Goal: Task Accomplishment & Management: Manage account settings

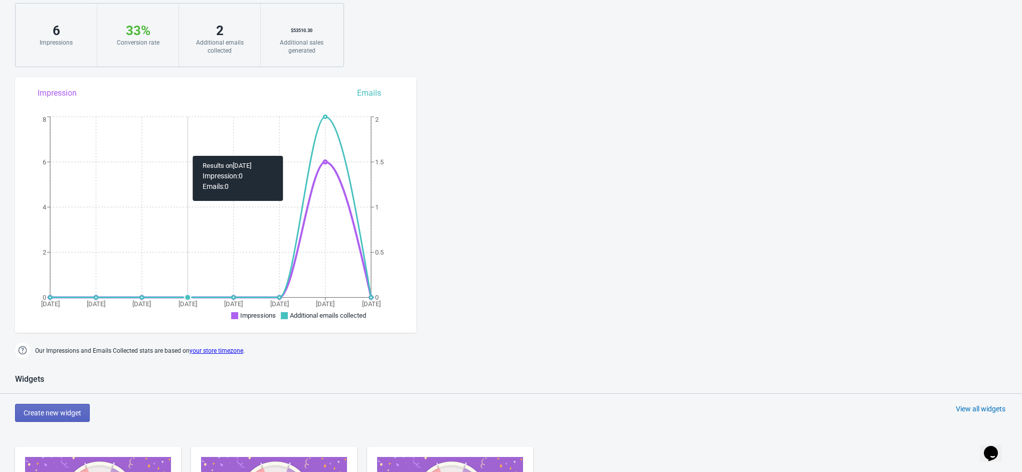
scroll to position [301, 0]
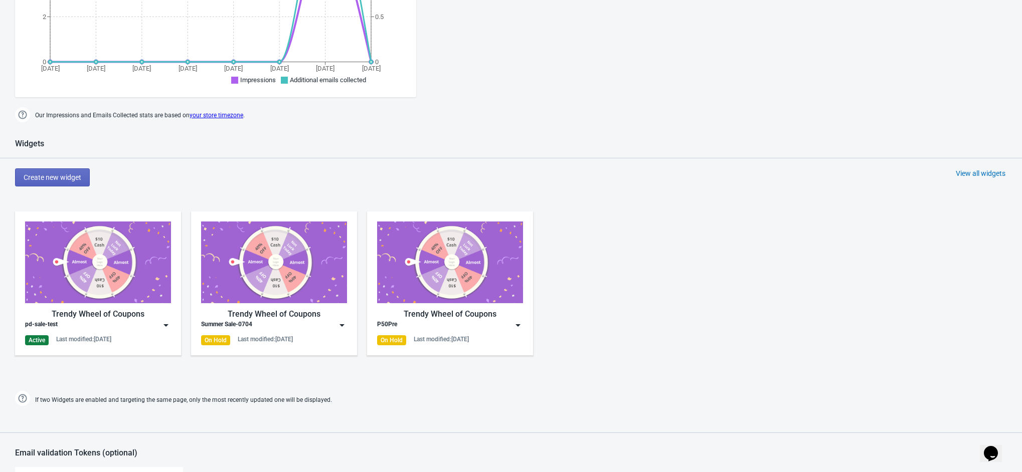
click at [58, 322] on div "pd-sale-test" at bounding box center [98, 325] width 146 height 10
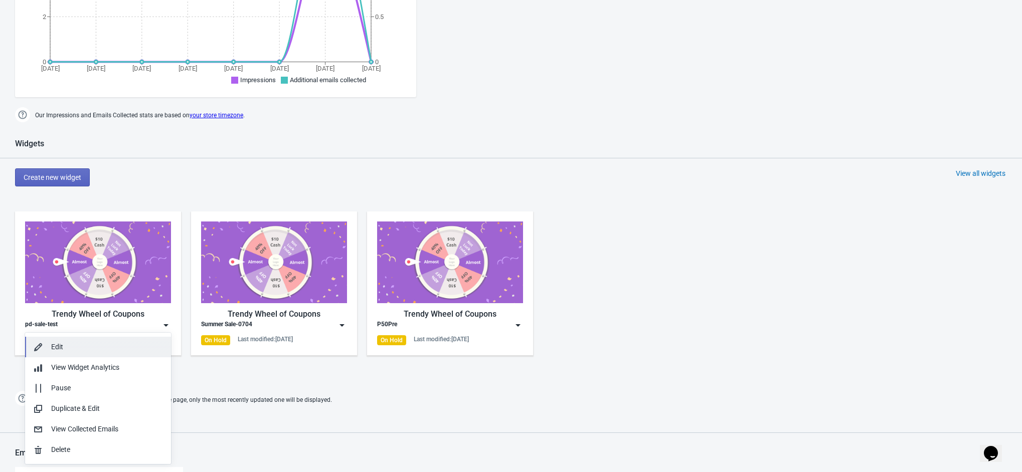
click at [93, 349] on div "Edit" at bounding box center [107, 347] width 112 height 11
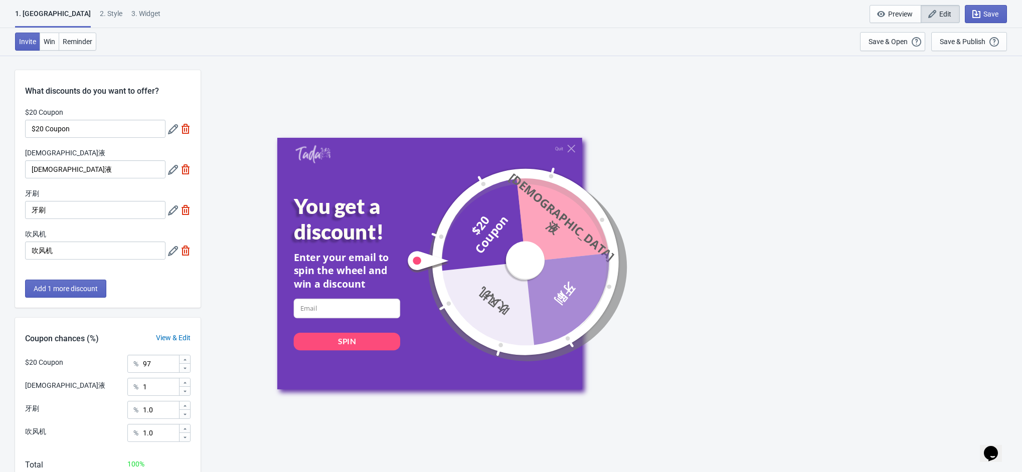
click at [50, 51] on div "Invite Win Reminder" at bounding box center [55, 41] width 81 height 19
click at [49, 41] on span "Win" at bounding box center [50, 42] width 12 height 8
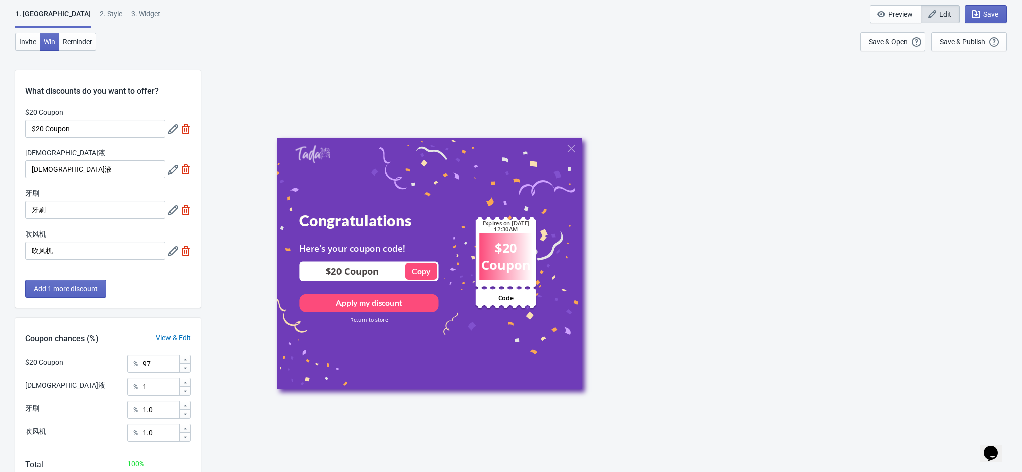
click at [79, 7] on div "1. Coupon 2 . Style 3. Widget 1. Coupon 2 . Style 3. Widget Save and Exit Previ…" at bounding box center [511, 14] width 1022 height 28
click at [131, 13] on div "3. Widget" at bounding box center [145, 18] width 29 height 18
select select "specificURL"
select select "once"
select select "1"
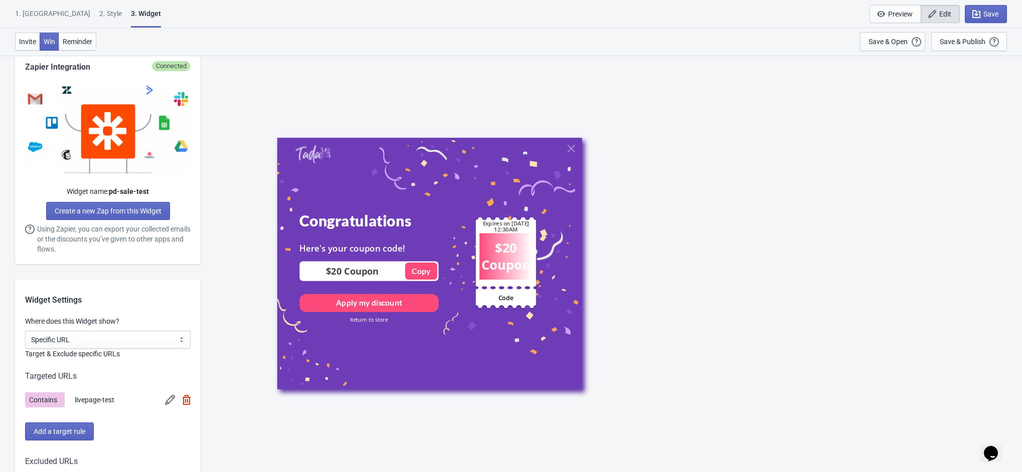
scroll to position [752, 0]
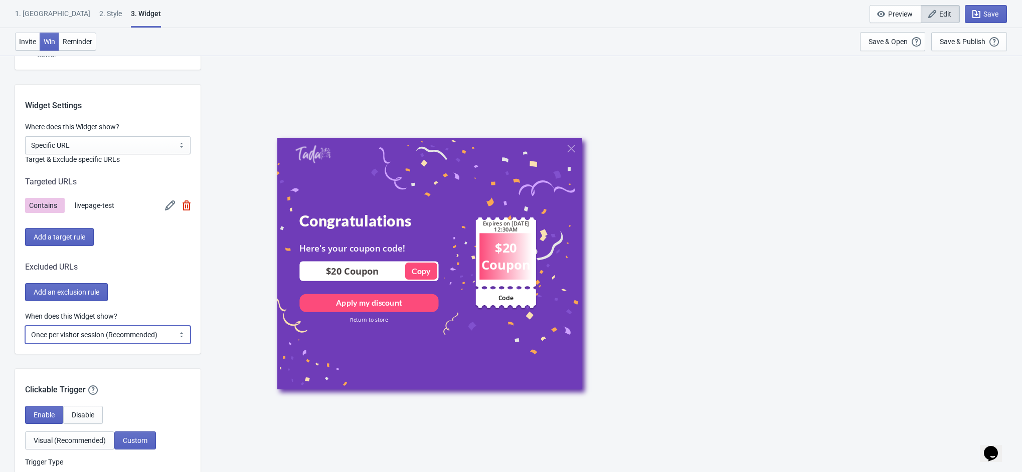
click at [113, 333] on select "Every new visit of page Once every period of time Once per visitor session (Rec…" at bounding box center [107, 335] width 165 height 18
select select "every"
click at [25, 326] on select "Every new visit of page Once every period of time Once per visitor session (Rec…" at bounding box center [107, 335] width 165 height 18
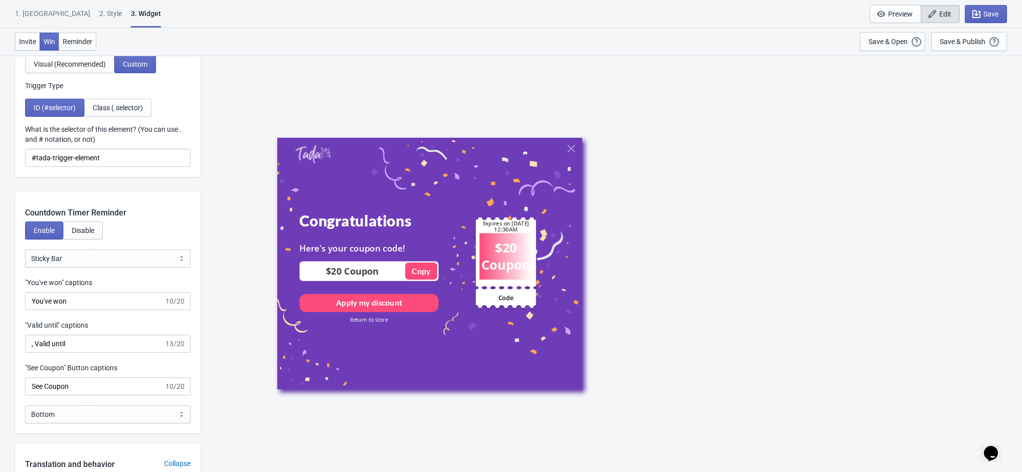
scroll to position [827, 0]
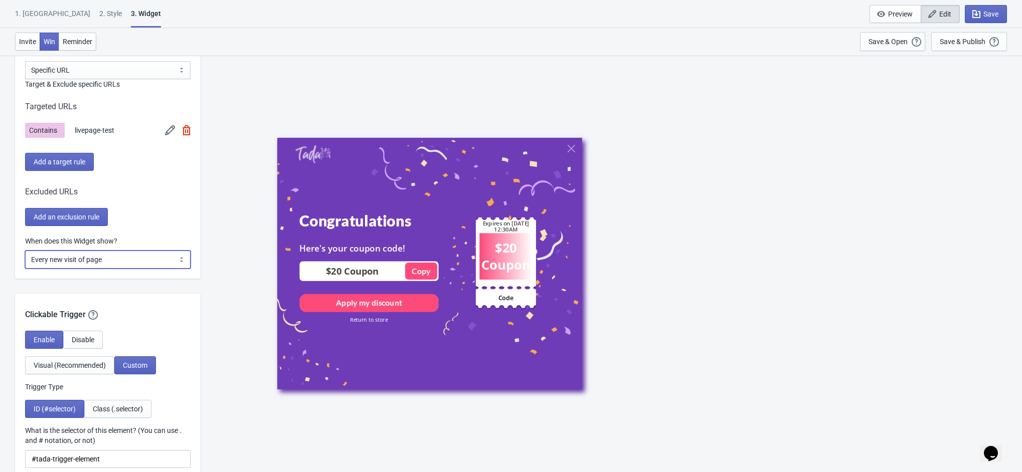
click at [61, 262] on select "Every new visit of page Once every period of time Once per visitor session (Rec…" at bounding box center [107, 260] width 165 height 18
click at [25, 251] on select "Every new visit of page Once every period of time Once per visitor session (Rec…" at bounding box center [107, 260] width 165 height 18
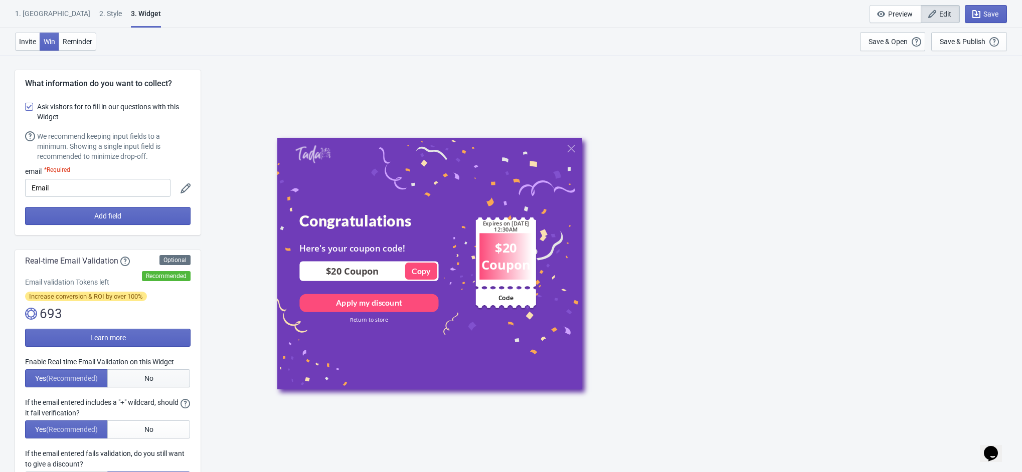
scroll to position [301, 0]
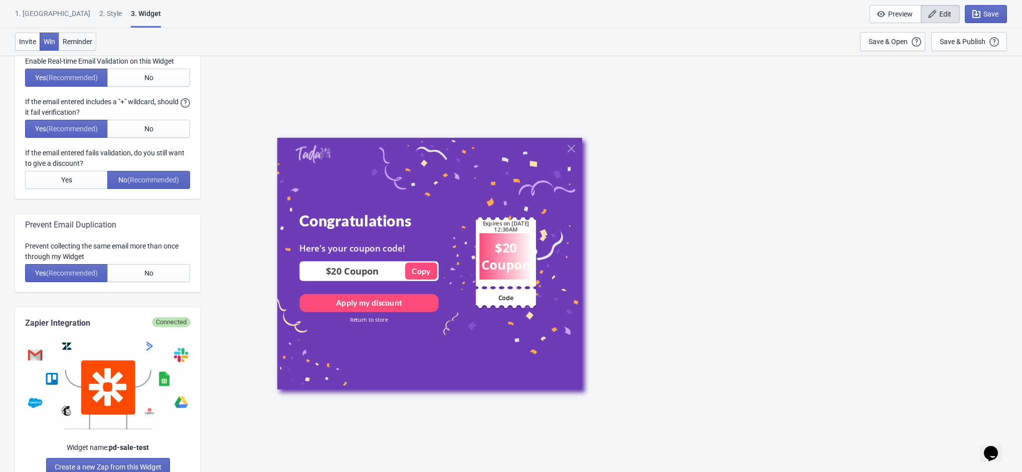
click at [78, 40] on span "Reminder" at bounding box center [78, 42] width 30 height 8
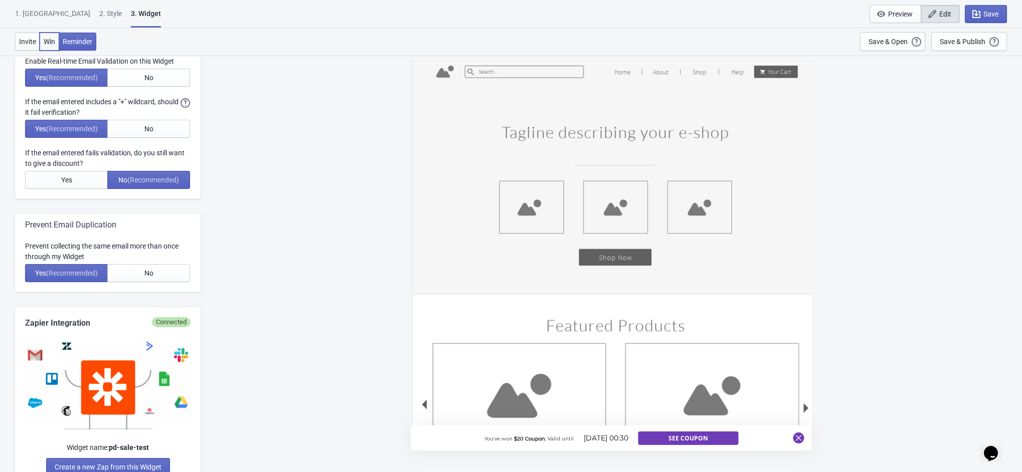
click at [56, 43] on button "Win" at bounding box center [50, 42] width 20 height 18
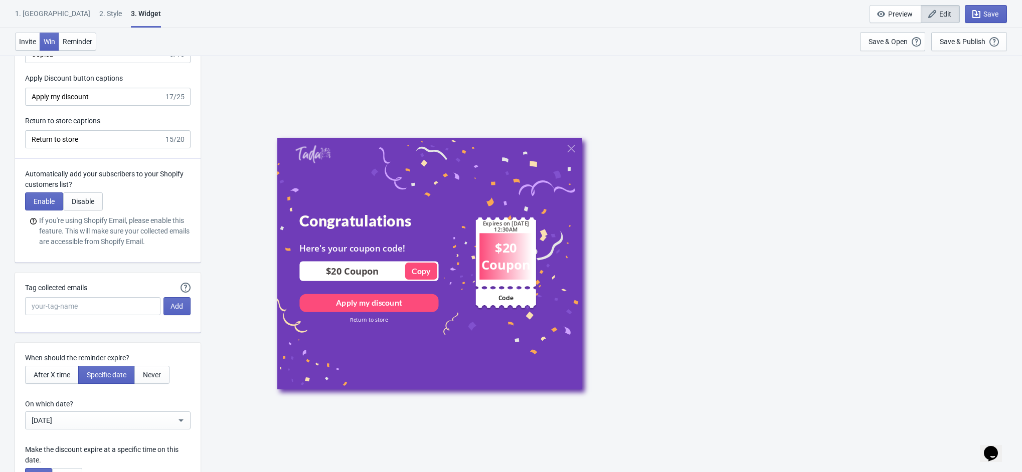
scroll to position [2482, 0]
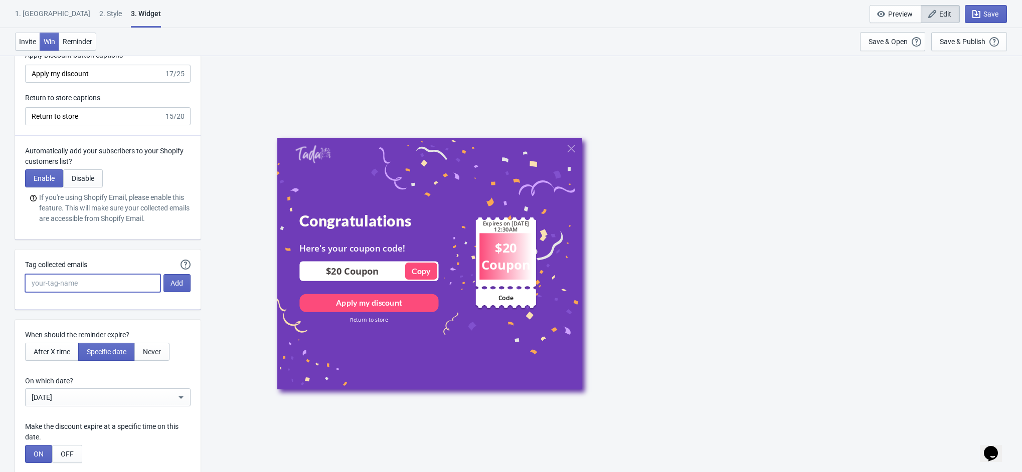
click at [99, 286] on input "Tag collected emails" at bounding box center [92, 283] width 135 height 18
click at [109, 269] on div "Tag collected emails" at bounding box center [92, 266] width 135 height 13
click at [59, 287] on input "Tag collected emails" at bounding box center [92, 283] width 135 height 18
type input "2025-pd-sale-test"
click at [177, 285] on span "Add" at bounding box center [177, 283] width 13 height 8
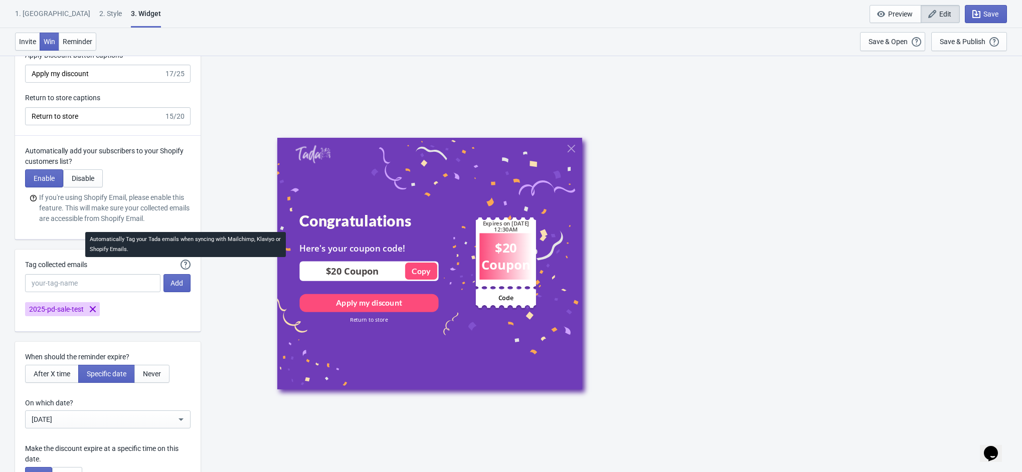
click at [185, 268] on icon at bounding box center [186, 265] width 10 height 10
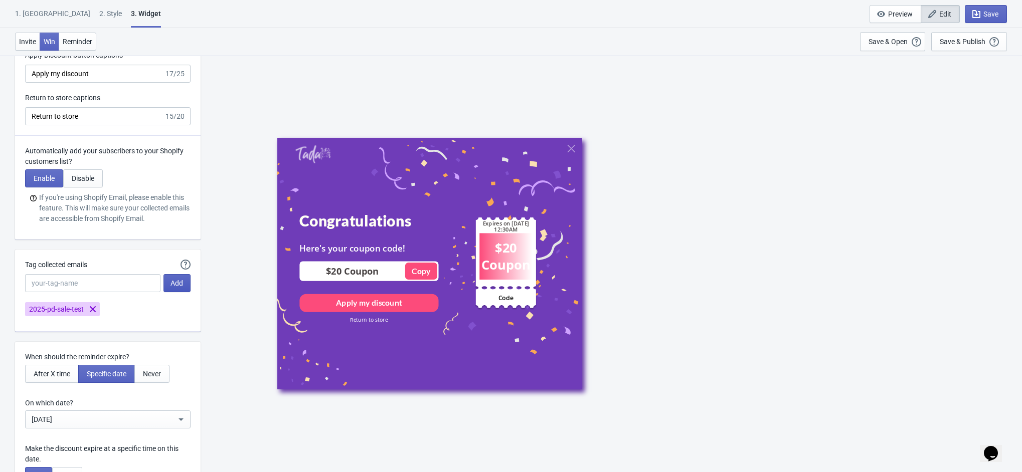
click at [170, 291] on button "Add" at bounding box center [176, 283] width 27 height 18
click at [995, 16] on span "Save" at bounding box center [990, 14] width 15 height 8
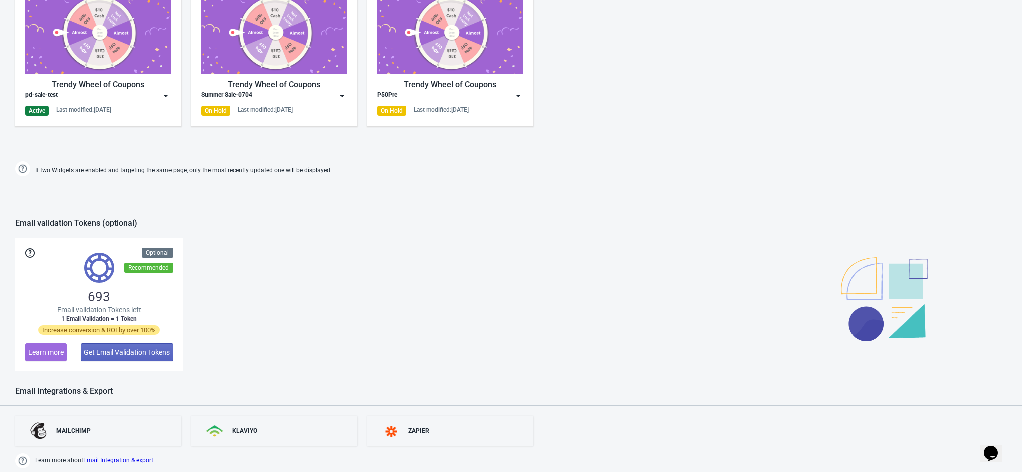
scroll to position [365, 0]
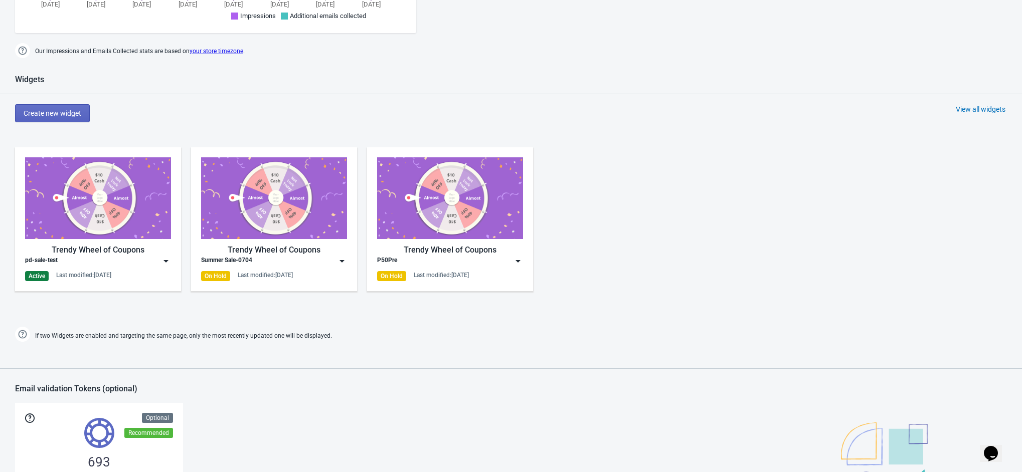
click at [161, 260] on img at bounding box center [166, 261] width 10 height 10
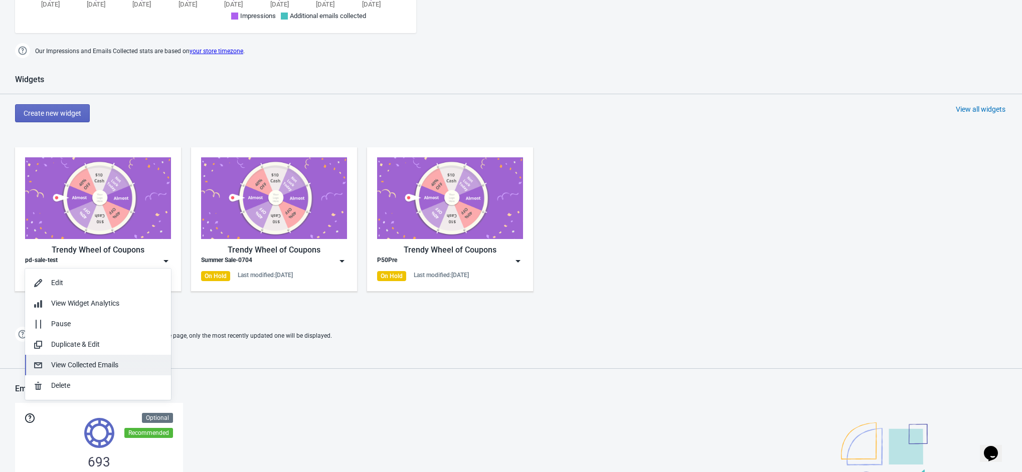
click at [104, 370] on div "View Collected Emails" at bounding box center [107, 365] width 112 height 11
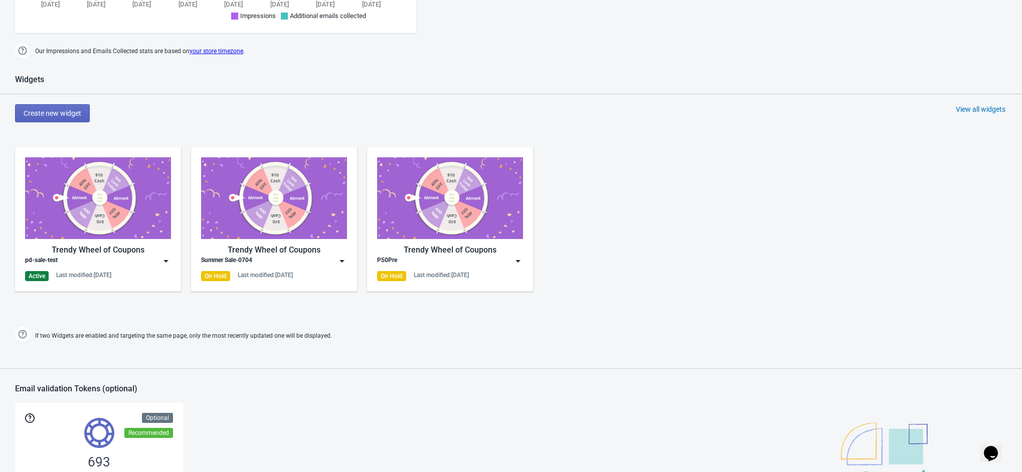
scroll to position [10, 0]
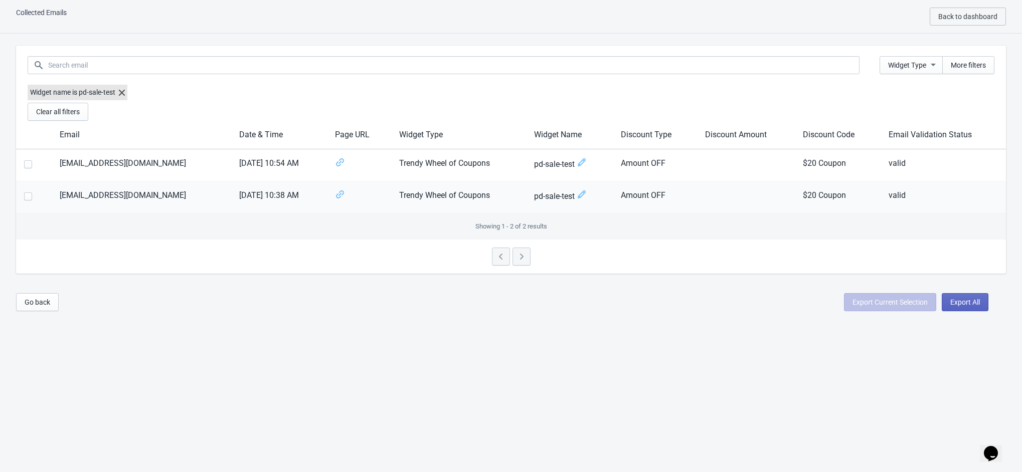
click at [28, 201] on span at bounding box center [28, 197] width 8 height 8
click at [25, 201] on input "checkbox" at bounding box center [24, 202] width 1 height 18
checkbox input "true"
click at [29, 162] on span at bounding box center [28, 164] width 8 height 8
click at [25, 162] on input "checkbox" at bounding box center [24, 169] width 1 height 18
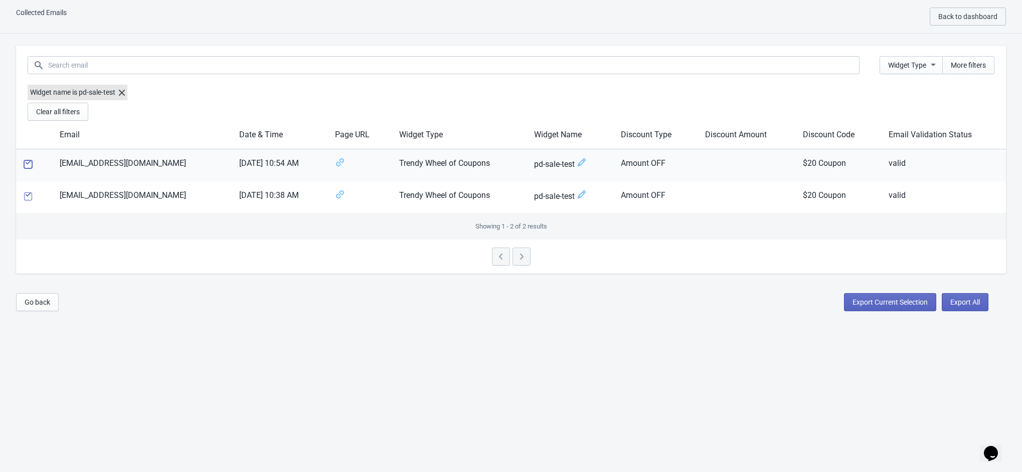
checkbox input "true"
drag, startPoint x: 57, startPoint y: 197, endPoint x: 174, endPoint y: 197, distance: 116.8
click at [174, 197] on td "[EMAIL_ADDRESS][DOMAIN_NAME]" at bounding box center [142, 198] width 180 height 32
click at [136, 242] on div at bounding box center [511, 257] width 990 height 34
drag, startPoint x: 183, startPoint y: 197, endPoint x: 25, endPoint y: 206, distance: 158.3
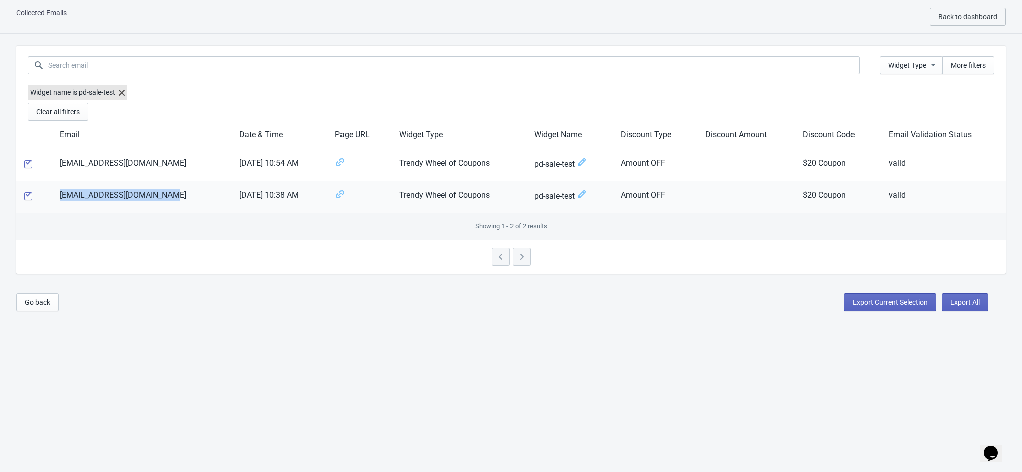
click at [25, 206] on tr "marinatedpickles@gmail.com 02/09/25 10:38 AM Trendy Wheel of Coupons pd-sale-te…" at bounding box center [511, 198] width 990 height 32
click at [249, 224] on div "Showing 1 - 2 of 2 results" at bounding box center [511, 227] width 990 height 26
click at [518, 261] on div at bounding box center [511, 257] width 990 height 34
click at [497, 258] on div at bounding box center [511, 257] width 990 height 34
drag, startPoint x: 174, startPoint y: 199, endPoint x: 55, endPoint y: 204, distance: 119.5
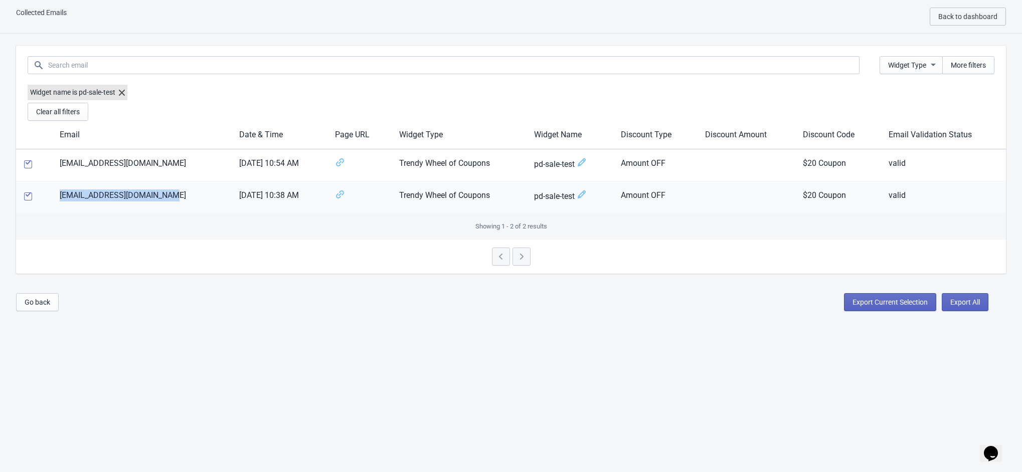
click at [55, 204] on td "[EMAIL_ADDRESS][DOMAIN_NAME]" at bounding box center [142, 198] width 180 height 32
click at [28, 196] on span at bounding box center [28, 197] width 8 height 8
click at [25, 196] on input "checkbox" at bounding box center [24, 202] width 1 height 18
click at [28, 196] on span at bounding box center [28, 197] width 8 height 8
click at [25, 196] on input "checkbox" at bounding box center [24, 202] width 1 height 18
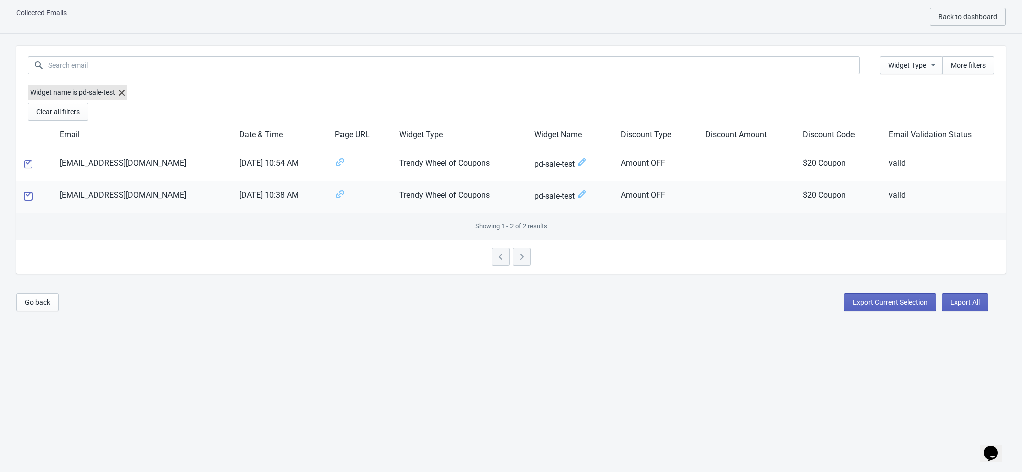
checkbox input "true"
drag, startPoint x: 53, startPoint y: 199, endPoint x: 186, endPoint y: 199, distance: 132.4
click at [186, 199] on td "[EMAIL_ADDRESS][DOMAIN_NAME]" at bounding box center [142, 198] width 180 height 32
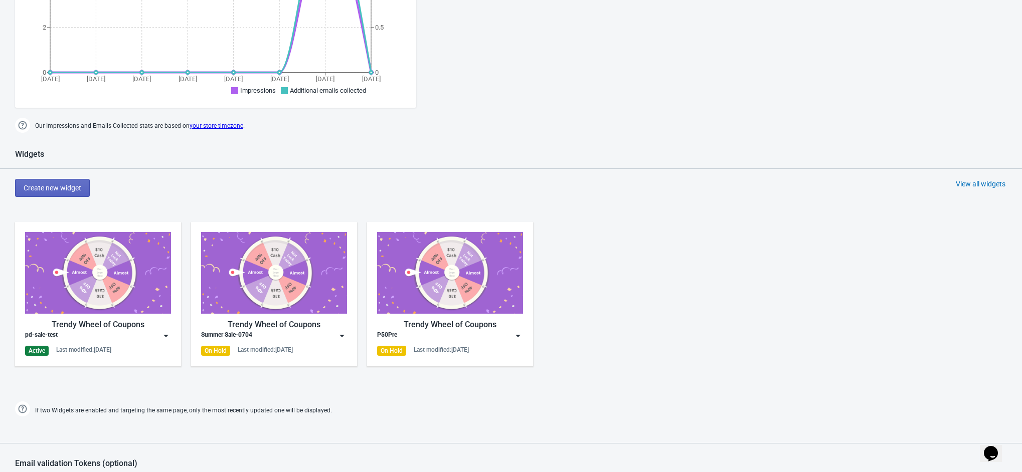
scroll to position [301, 0]
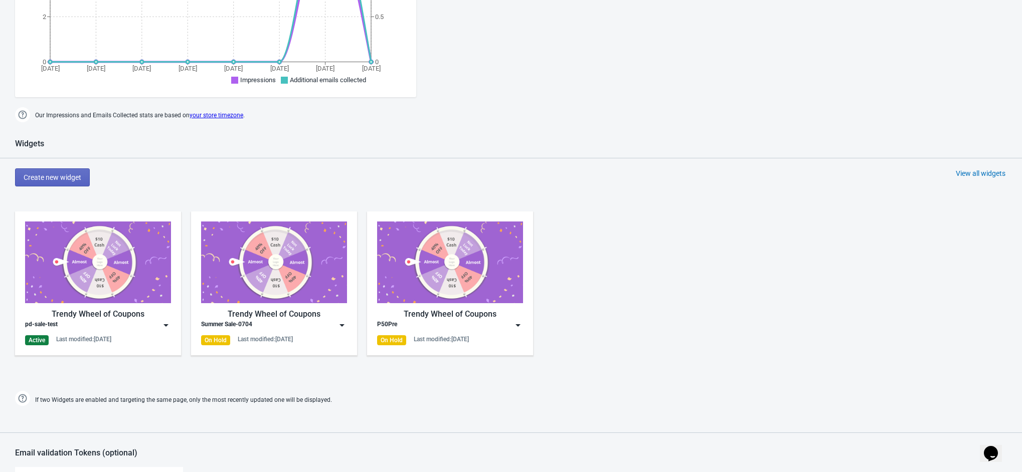
click at [163, 327] on img at bounding box center [166, 325] width 10 height 10
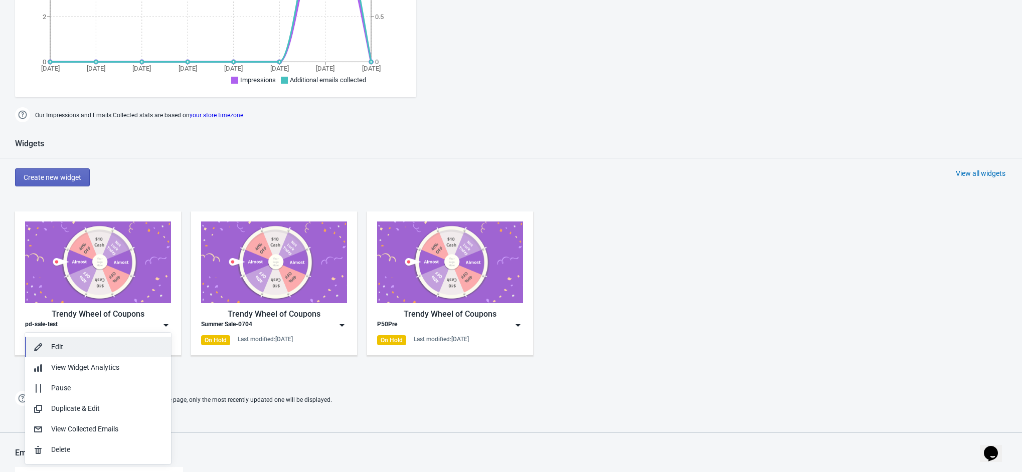
click at [67, 346] on div "Edit" at bounding box center [107, 347] width 112 height 11
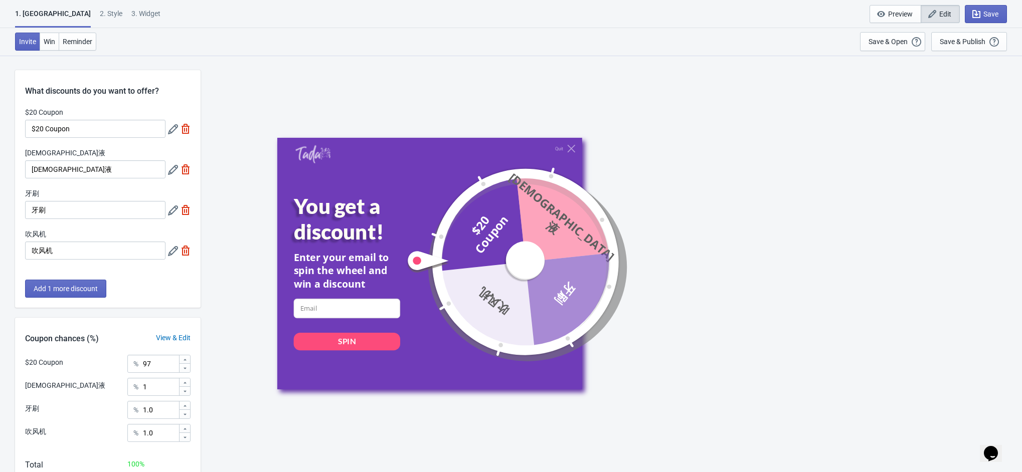
click at [100, 16] on div "2 . Style" at bounding box center [111, 18] width 23 height 18
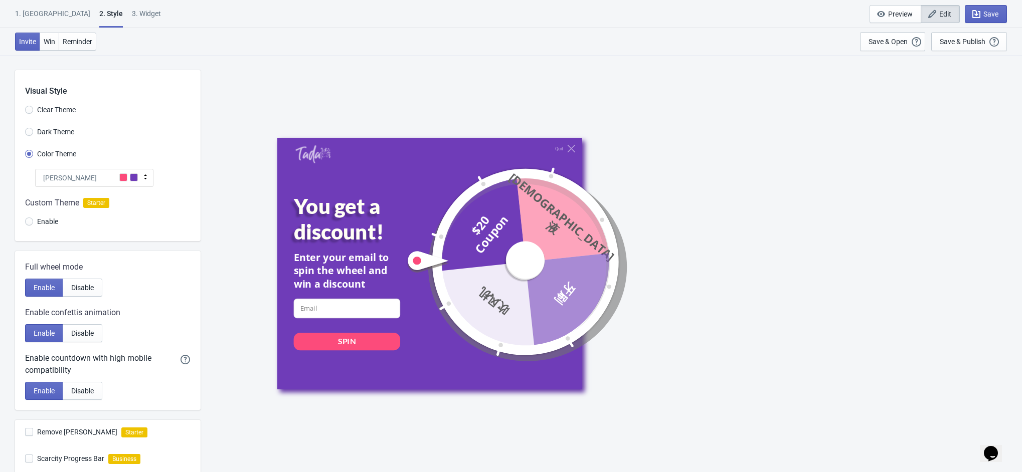
click at [132, 19] on div "3. Widget" at bounding box center [146, 18] width 29 height 18
select select "specificURL"
select select "1"
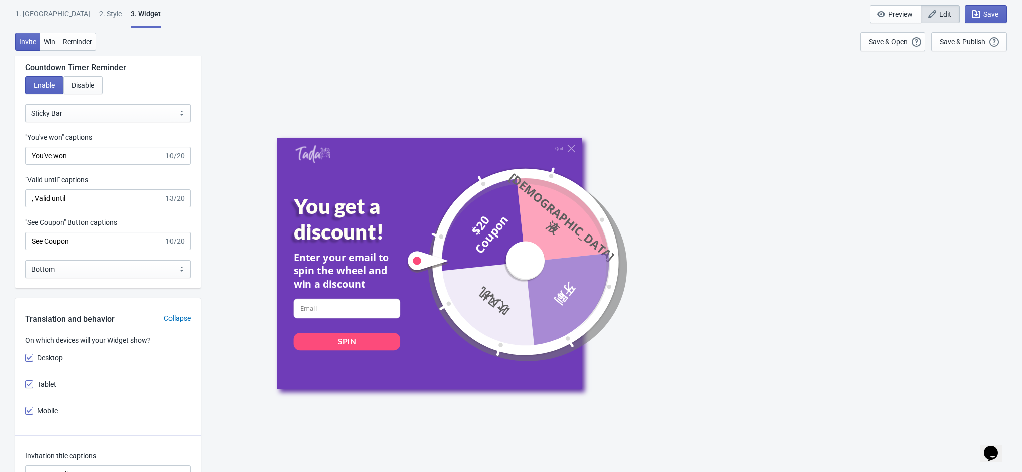
scroll to position [1271, 0]
click at [99, 12] on div "2 . Style" at bounding box center [110, 18] width 23 height 18
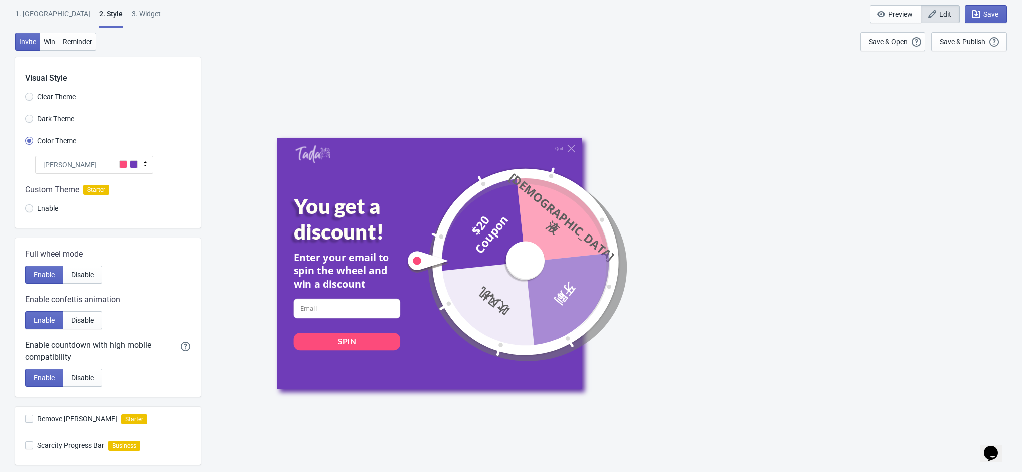
scroll to position [0, 0]
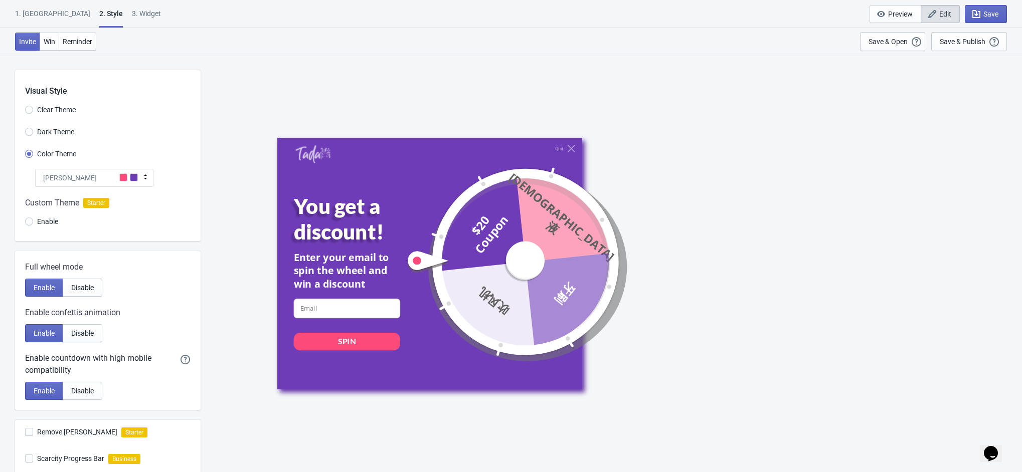
click at [132, 21] on div "3. Widget" at bounding box center [146, 18] width 29 height 18
select select "specificURL"
select select "1"
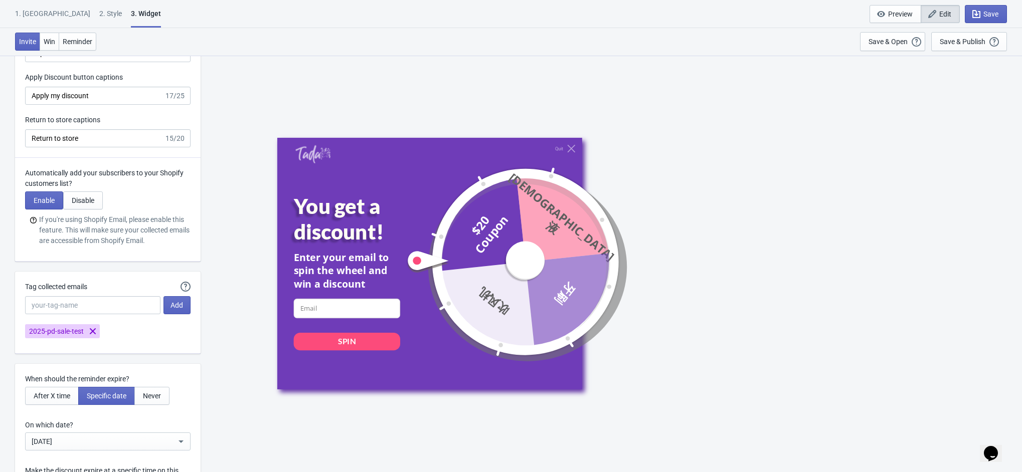
scroll to position [2482, 0]
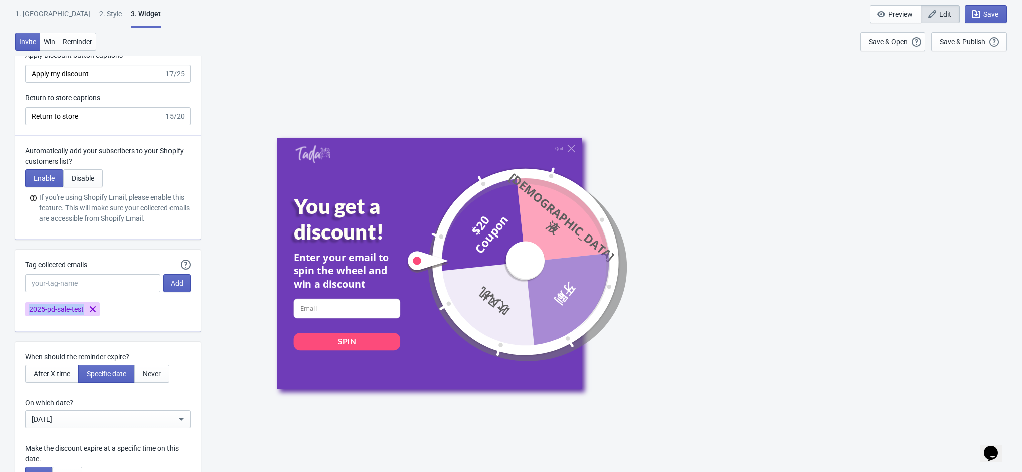
drag, startPoint x: 21, startPoint y: 315, endPoint x: 116, endPoint y: 315, distance: 95.8
click at [116, 315] on div "2025-pd-sale-test" at bounding box center [104, 305] width 174 height 22
click at [109, 271] on div "Tag collected emails" at bounding box center [92, 266] width 135 height 13
click at [182, 329] on div "Automatically Tag your Tada emails when syncing with Mailchimp, Klaviyo or Shop…" at bounding box center [108, 291] width 186 height 82
drag, startPoint x: 23, startPoint y: 308, endPoint x: 80, endPoint y: 322, distance: 58.4
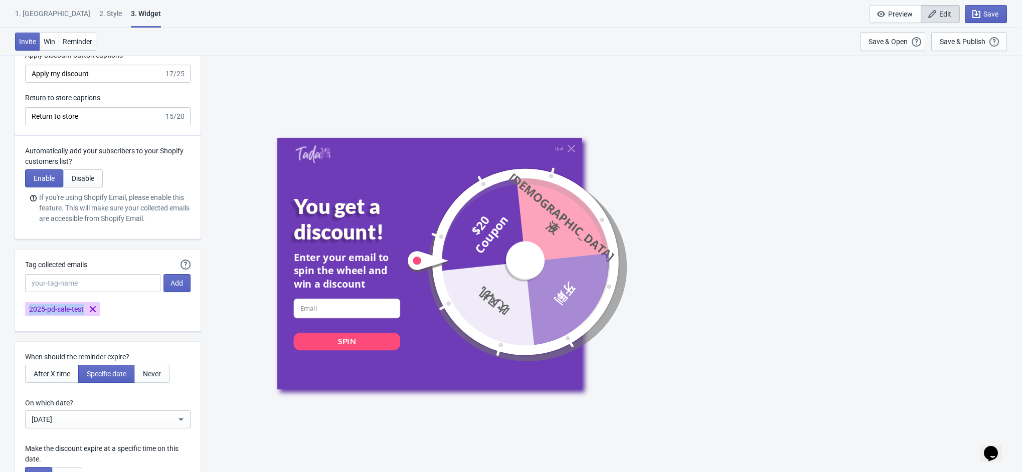
click at [80, 322] on div "Automatically Tag your Tada emails when syncing with Mailchimp, Klaviyo or Shop…" at bounding box center [108, 291] width 186 height 82
copy span "2025-pd-sale-test"
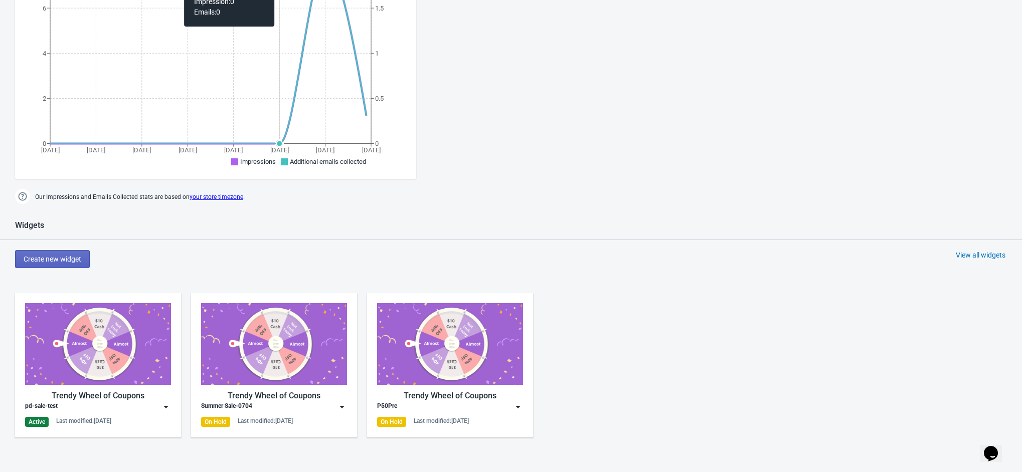
scroll to position [225, 0]
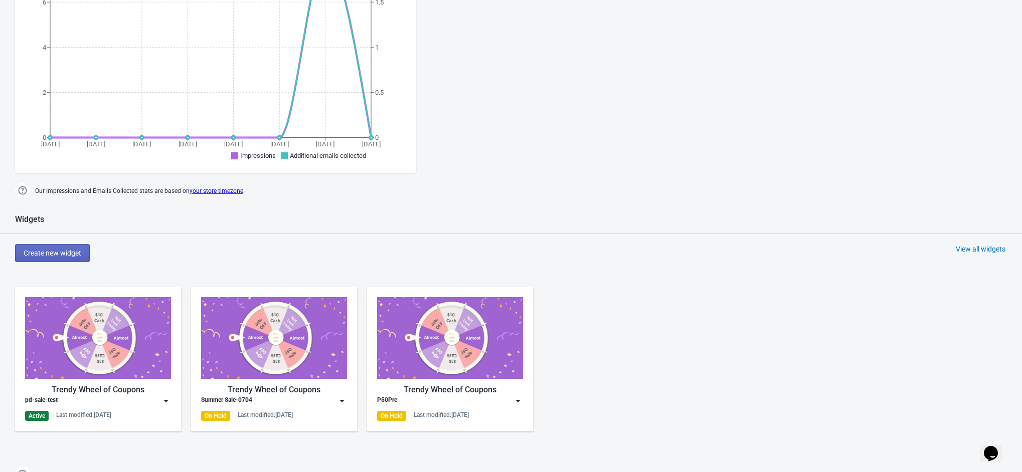
click at [169, 404] on img at bounding box center [166, 401] width 10 height 10
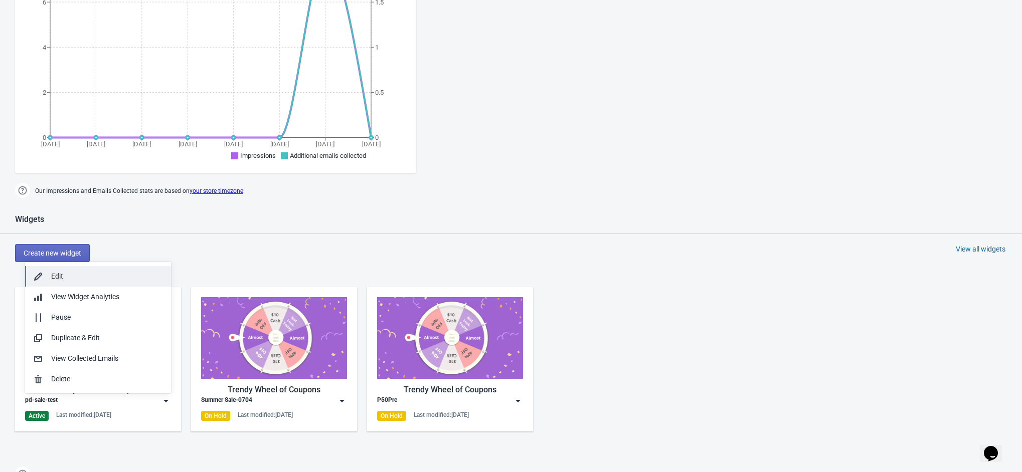
click at [77, 273] on div "Edit" at bounding box center [107, 276] width 112 height 11
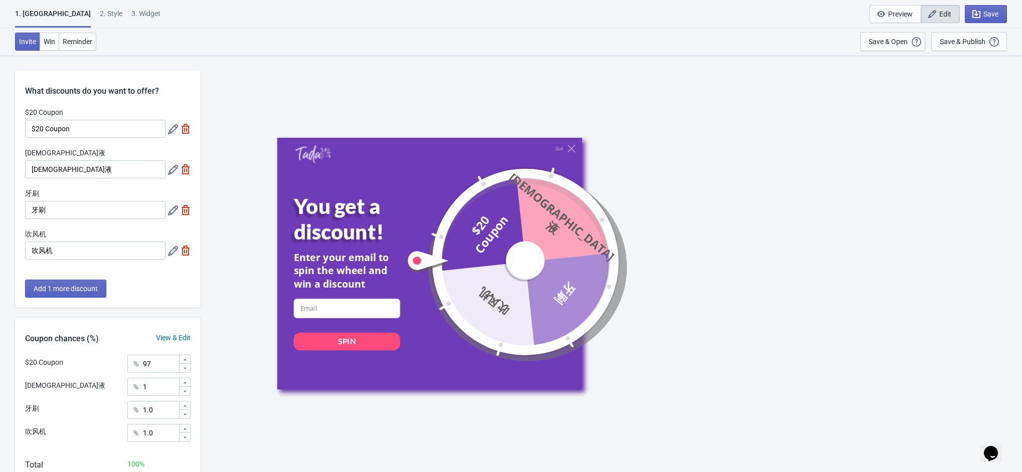
click at [100, 14] on div "2 . Style" at bounding box center [111, 18] width 23 height 18
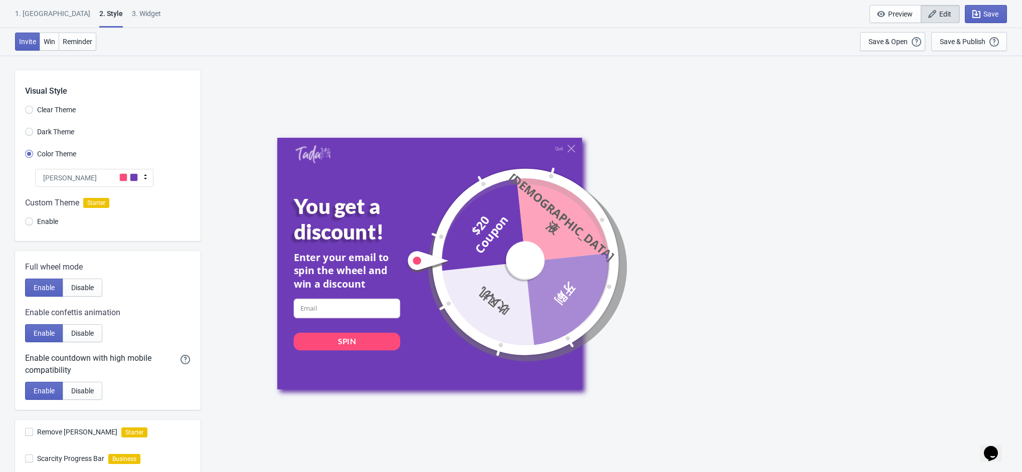
click at [132, 15] on div "3. Widget" at bounding box center [146, 18] width 29 height 18
select select "specificURL"
select select "1"
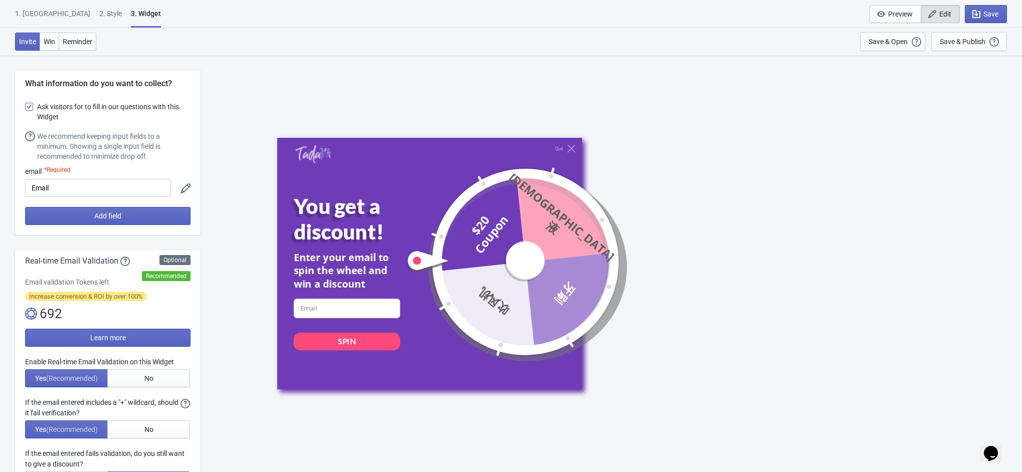
click at [29, 108] on span at bounding box center [29, 107] width 8 height 8
click at [26, 108] on input "Ask visitors for to fill in our questions with this Widget" at bounding box center [25, 112] width 1 height 18
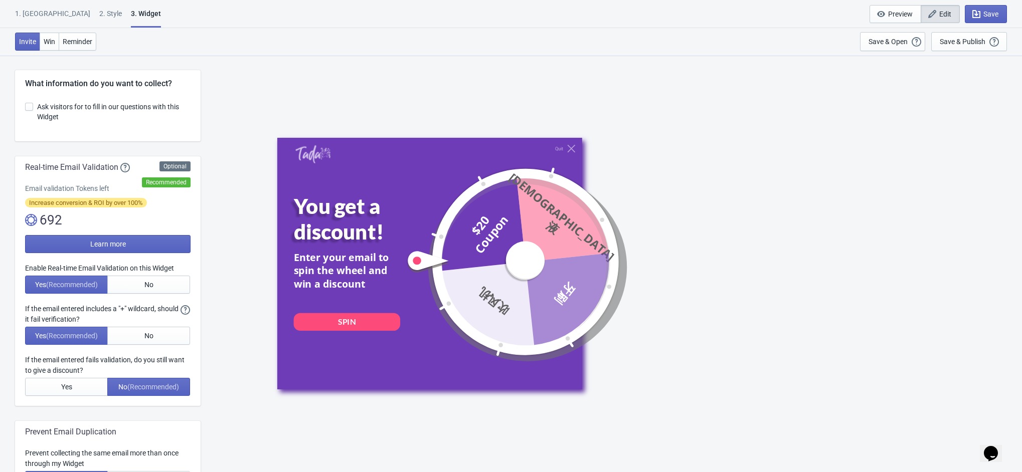
click at [29, 108] on span at bounding box center [29, 107] width 8 height 8
click at [26, 108] on input "Ask visitors for to fill in our questions with this Widget" at bounding box center [25, 112] width 1 height 18
checkbox input "true"
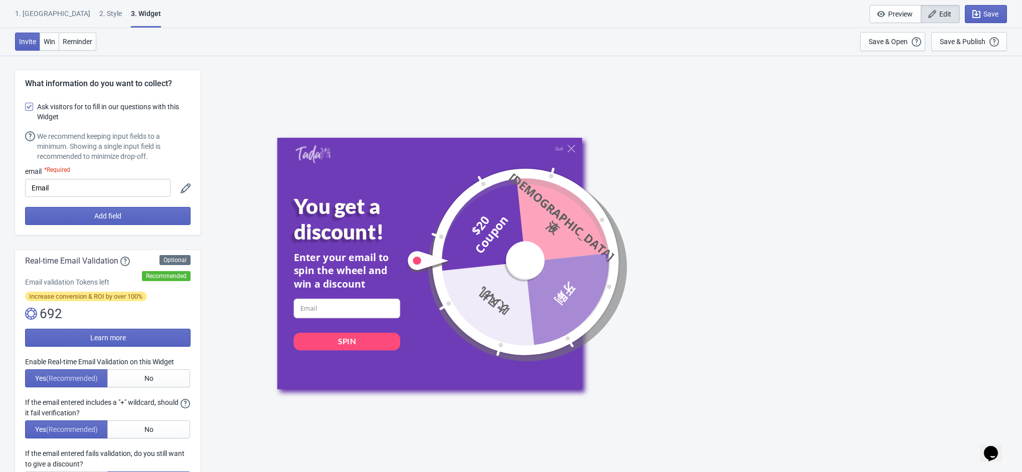
click at [183, 187] on icon at bounding box center [186, 189] width 10 height 10
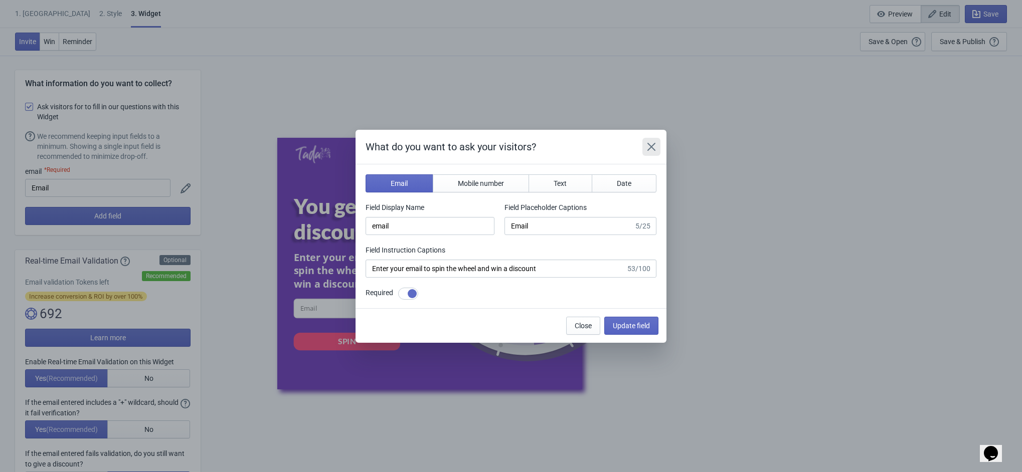
click at [651, 145] on icon "Close" at bounding box center [651, 146] width 8 height 8
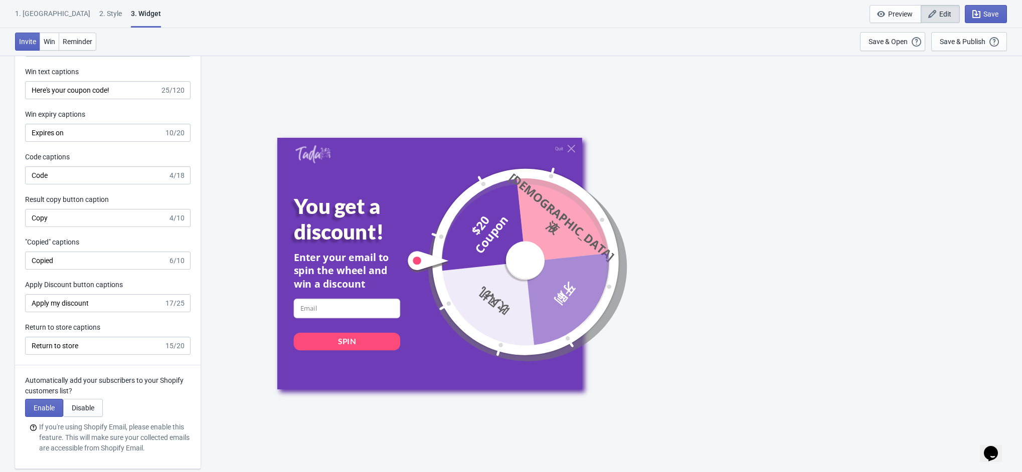
scroll to position [2257, 0]
click at [73, 408] on span "Disable" at bounding box center [83, 404] width 23 height 8
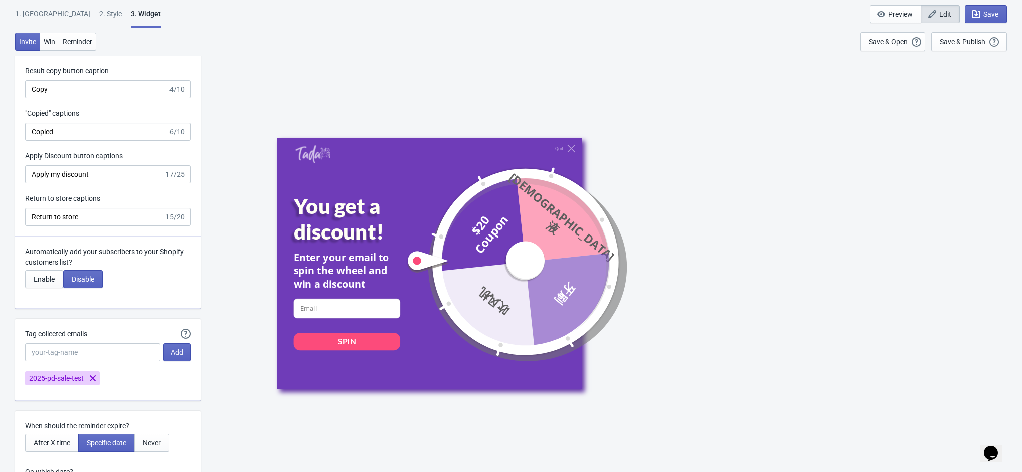
scroll to position [2407, 0]
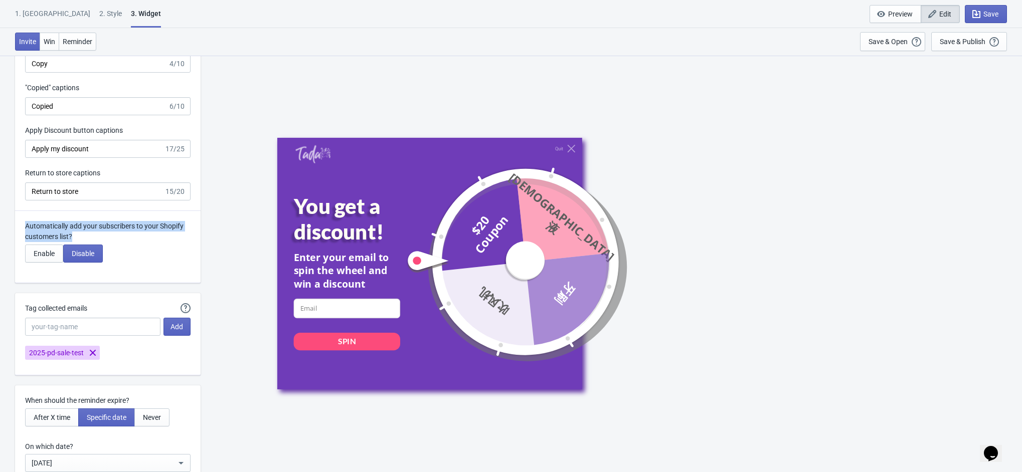
drag, startPoint x: 20, startPoint y: 228, endPoint x: 111, endPoint y: 244, distance: 92.2
click at [111, 244] on div "Automatically add your subscribers to your Shopify customers list? Enable Disab…" at bounding box center [108, 247] width 186 height 72
copy p "Automatically add your subscribers to your Shopify customers list?"
click at [49, 263] on button "Enable" at bounding box center [44, 254] width 38 height 18
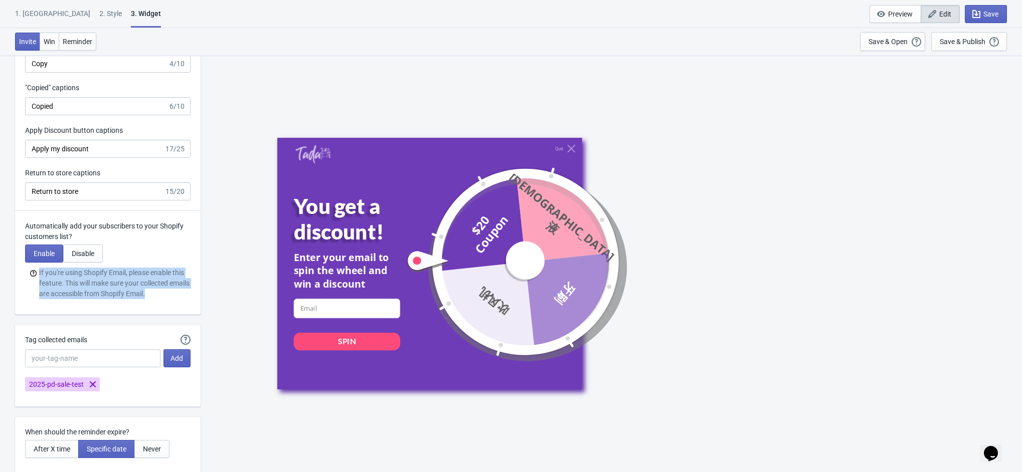
drag, startPoint x: 37, startPoint y: 277, endPoint x: 185, endPoint y: 311, distance: 151.8
click at [185, 311] on div "Automatically add your subscribers to your Shopify customers list? Enable Disab…" at bounding box center [108, 263] width 186 height 104
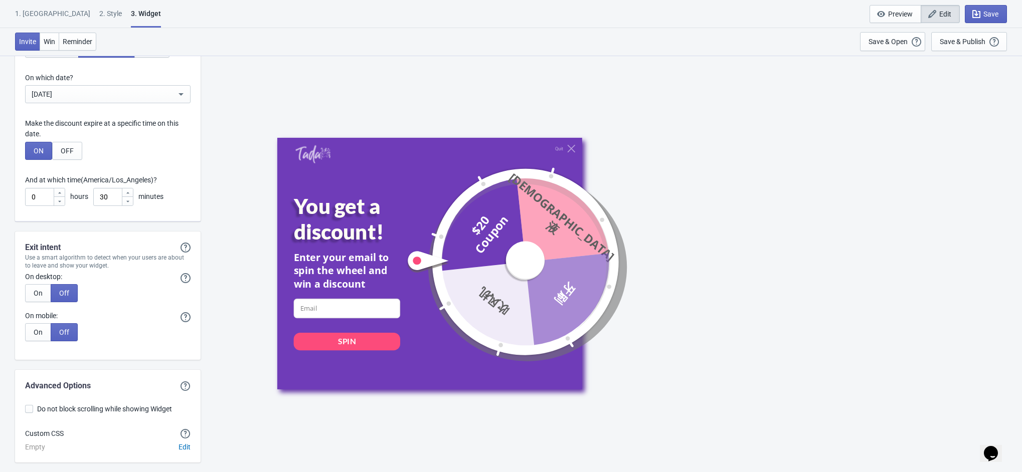
scroll to position [2851, 0]
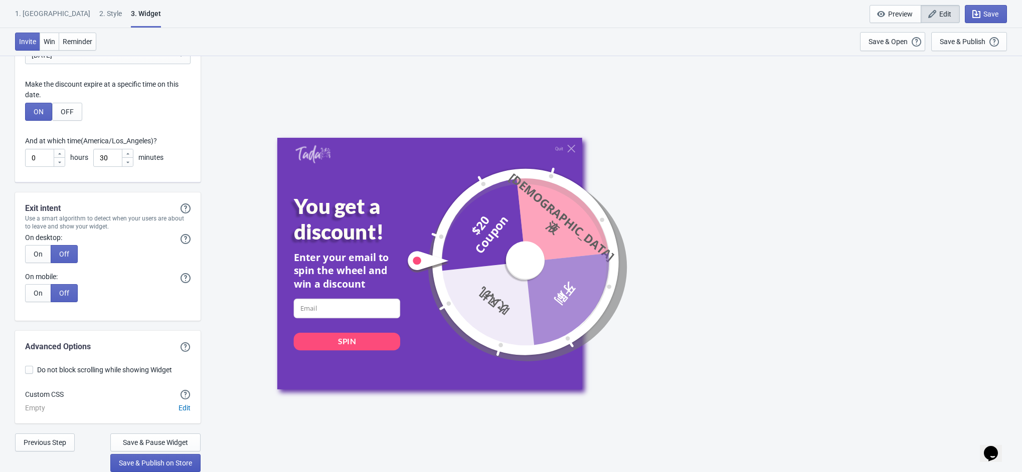
click at [124, 463] on span "Save & Publish on Store" at bounding box center [155, 463] width 73 height 8
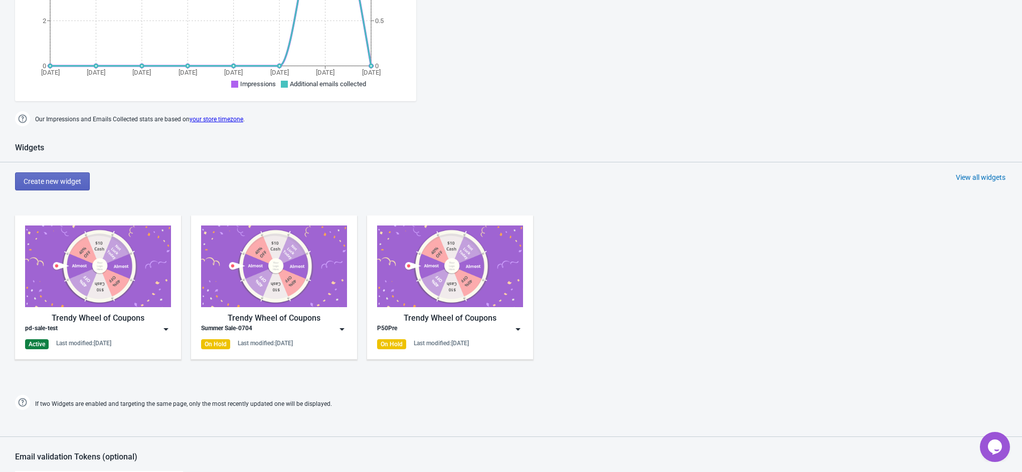
scroll to position [301, 0]
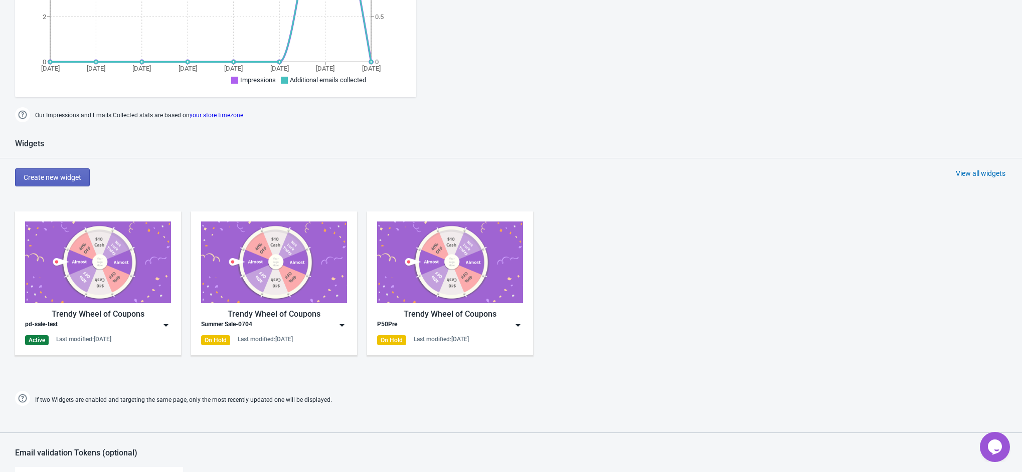
click at [167, 321] on img at bounding box center [166, 325] width 10 height 10
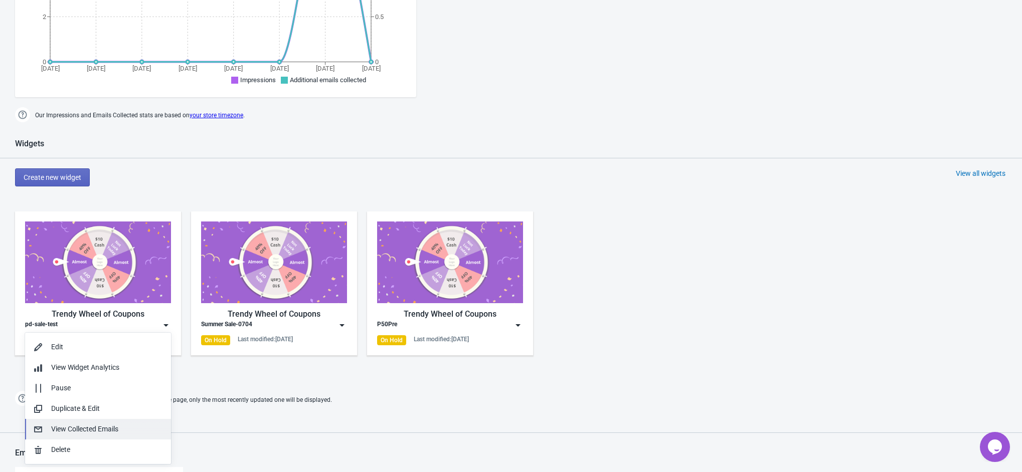
click at [106, 426] on div "View Collected Emails" at bounding box center [107, 429] width 112 height 11
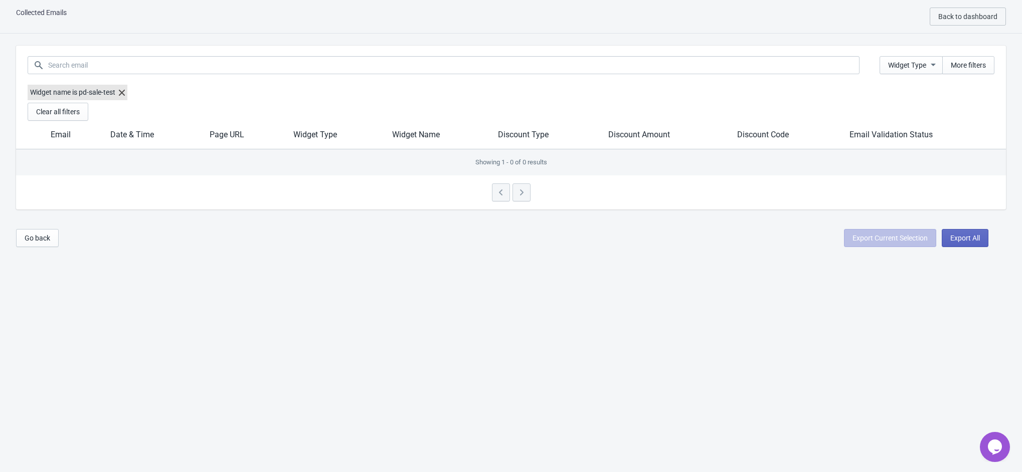
scroll to position [10, 0]
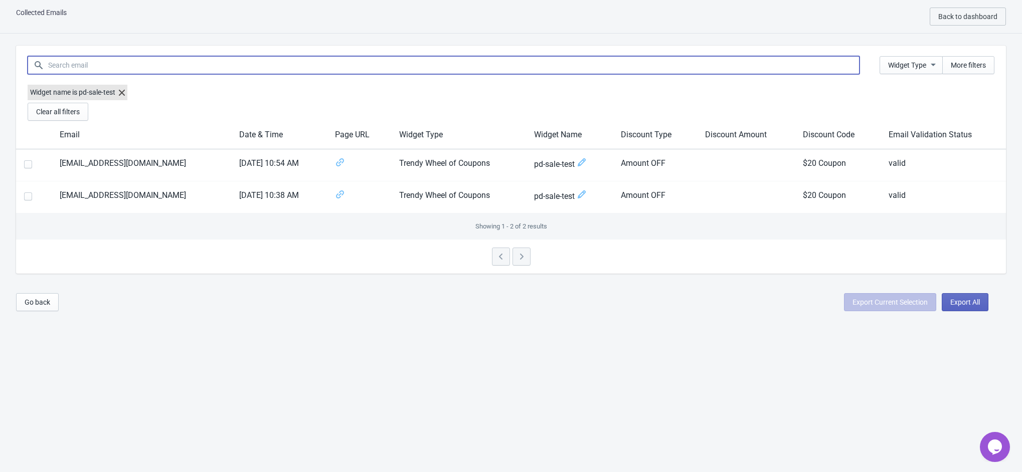
click at [186, 57] on input at bounding box center [454, 65] width 812 height 18
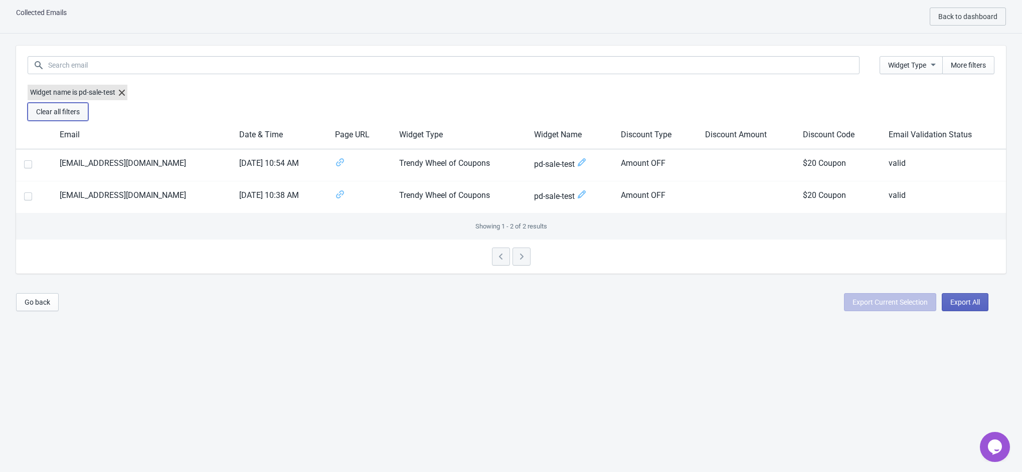
click at [56, 112] on span "Clear all filters" at bounding box center [58, 112] width 44 height 8
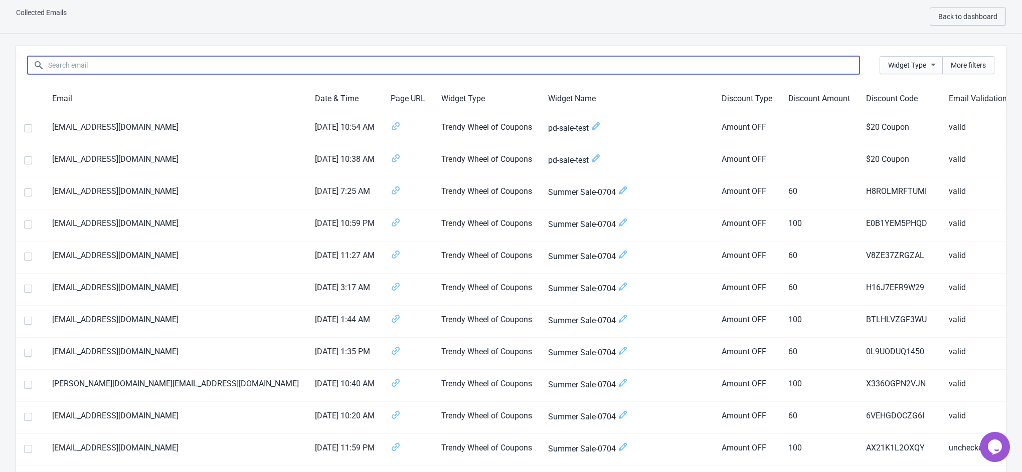
click at [173, 67] on input at bounding box center [454, 65] width 812 height 18
click at [29, 128] on span at bounding box center [28, 128] width 8 height 8
click at [25, 128] on input "checkbox" at bounding box center [24, 133] width 1 height 18
checkbox input "true"
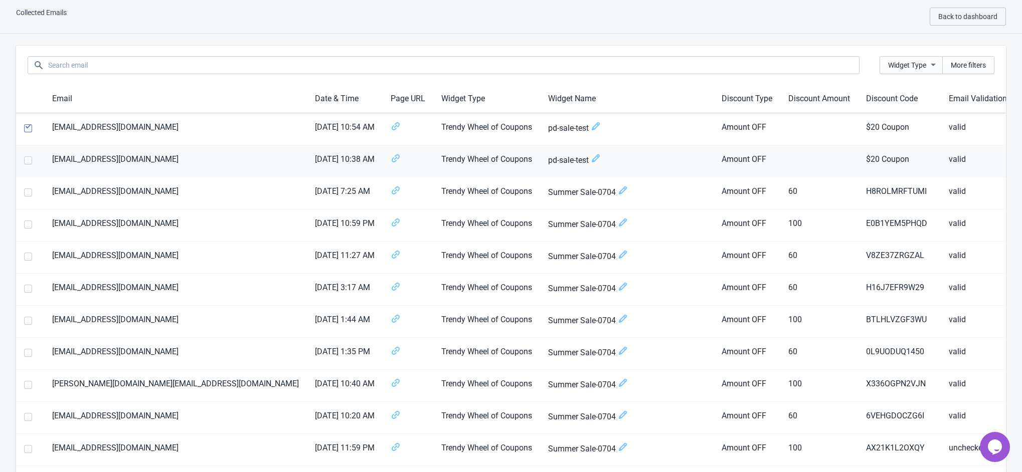
click at [24, 161] on span at bounding box center [28, 160] width 8 height 8
click at [24, 161] on input "checkbox" at bounding box center [24, 165] width 1 height 18
checkbox input "true"
click at [927, 67] on span "Widget Type" at bounding box center [911, 66] width 46 height 12
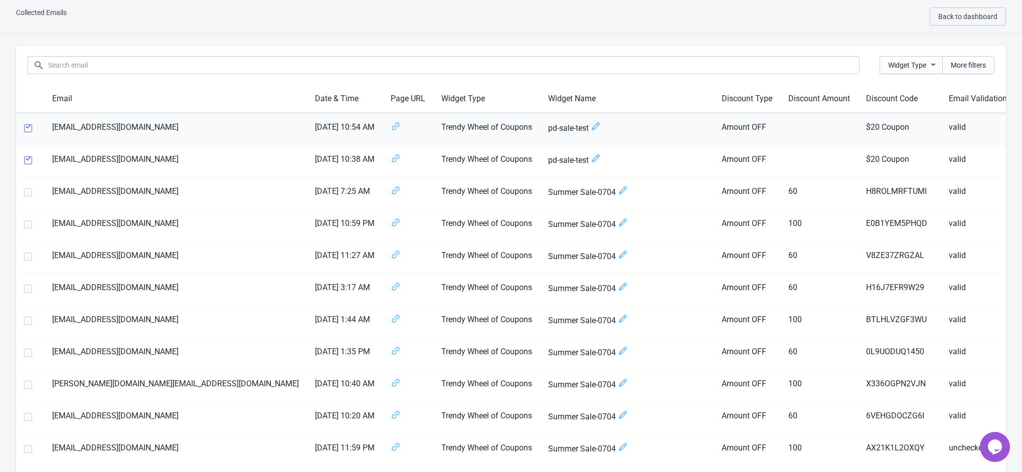
click at [25, 126] on span at bounding box center [28, 128] width 8 height 8
click at [25, 126] on input "checkbox" at bounding box center [24, 133] width 1 height 18
checkbox input "false"
click at [24, 162] on span at bounding box center [28, 160] width 8 height 8
click at [24, 162] on input "checkbox" at bounding box center [24, 165] width 1 height 18
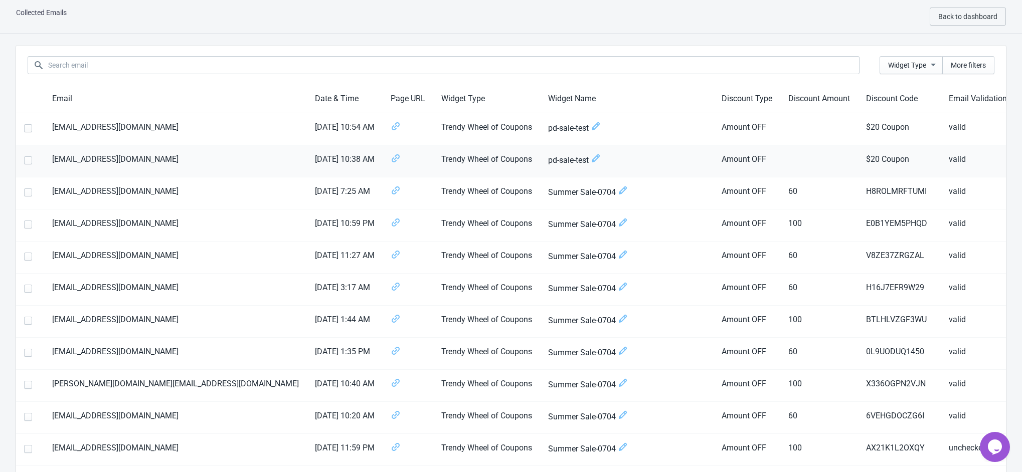
click at [26, 155] on label at bounding box center [30, 159] width 12 height 13
click at [25, 156] on input "checkbox" at bounding box center [24, 165] width 1 height 18
checkbox input "true"
click at [28, 130] on span at bounding box center [28, 128] width 8 height 8
click at [25, 130] on input "checkbox" at bounding box center [24, 133] width 1 height 18
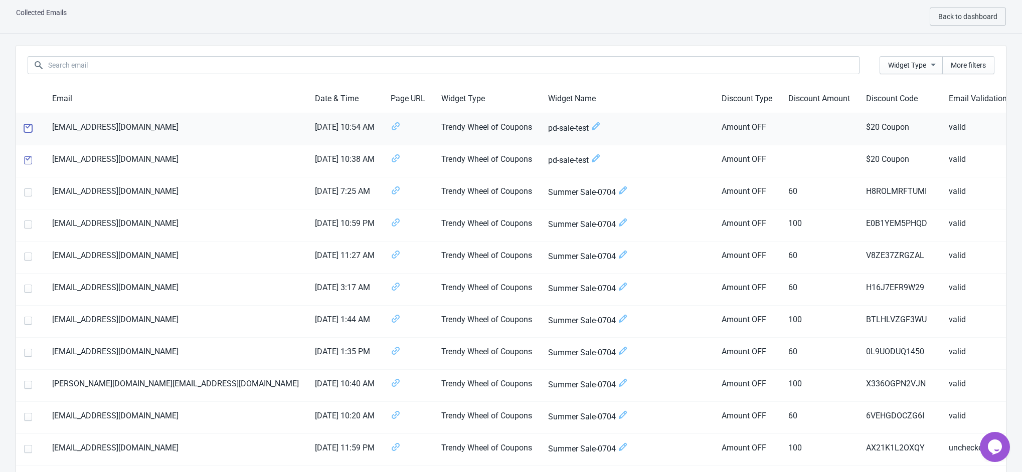
checkbox input "true"
click at [592, 127] on icon at bounding box center [596, 126] width 8 height 8
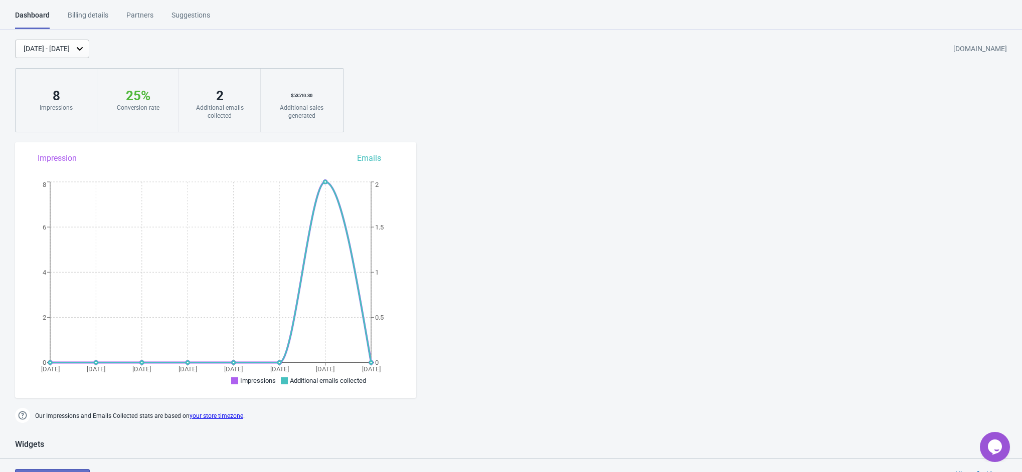
click at [98, 12] on div "Billing details" at bounding box center [88, 19] width 41 height 18
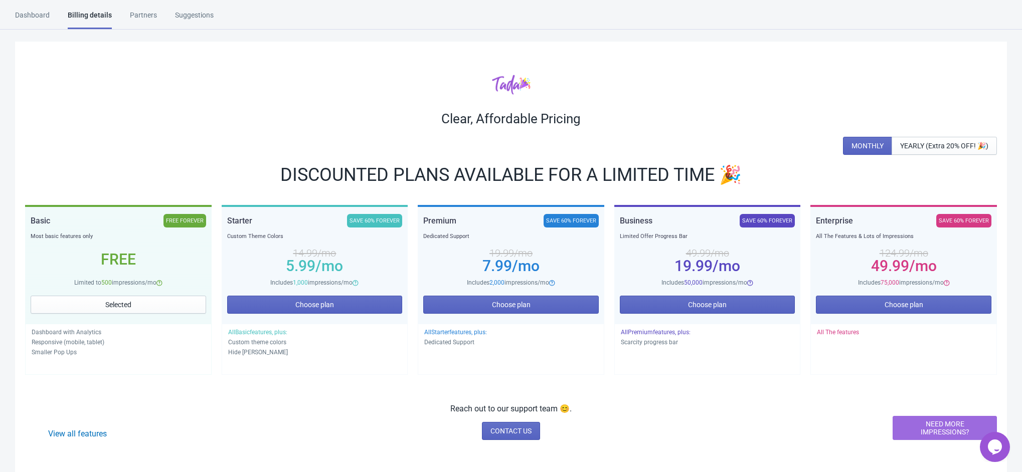
click at [185, 15] on div "Suggestions" at bounding box center [194, 19] width 39 height 18
click at [137, 21] on div "Partners" at bounding box center [143, 19] width 27 height 18
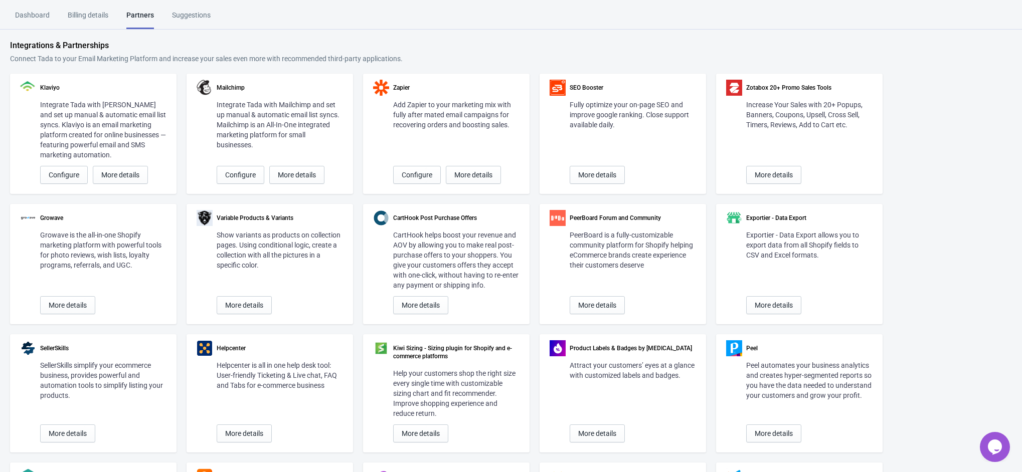
click at [21, 16] on div "Dashboard" at bounding box center [32, 19] width 35 height 18
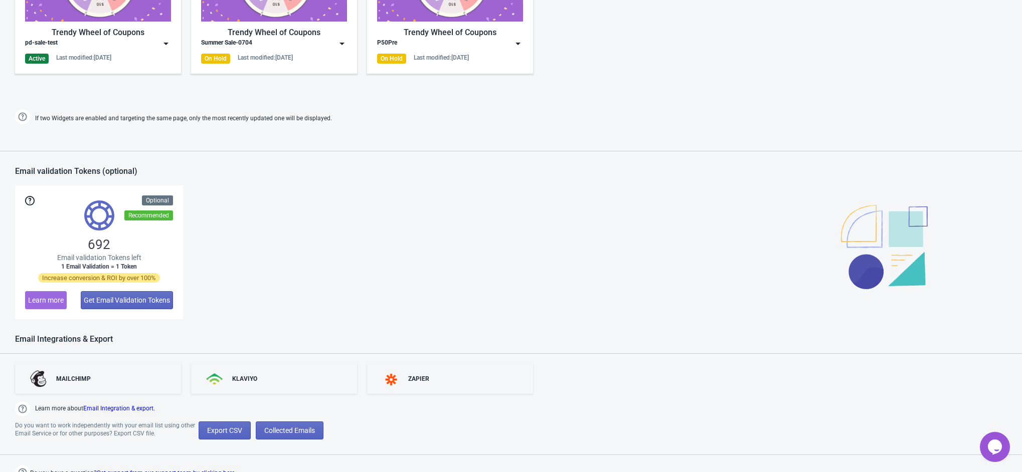
scroll to position [591, 0]
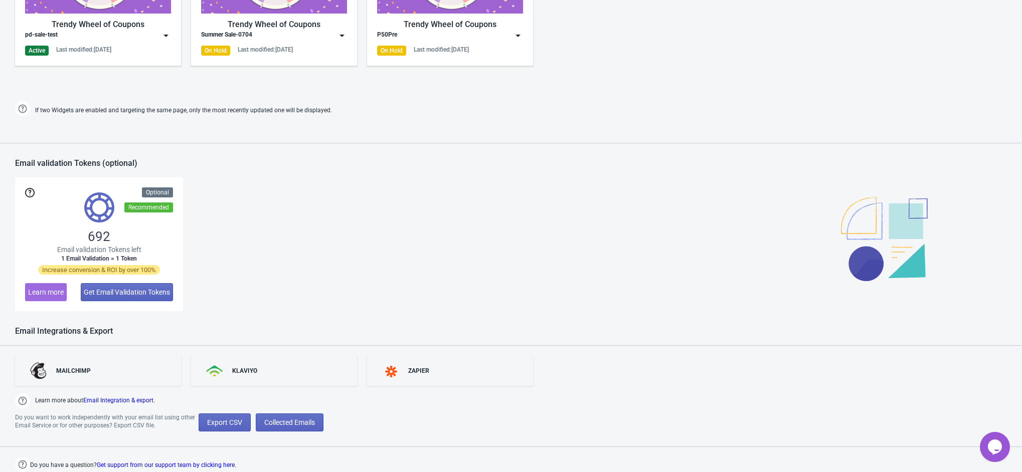
click at [124, 54] on div "Active Last modified: [DATE]" at bounding box center [98, 51] width 146 height 10
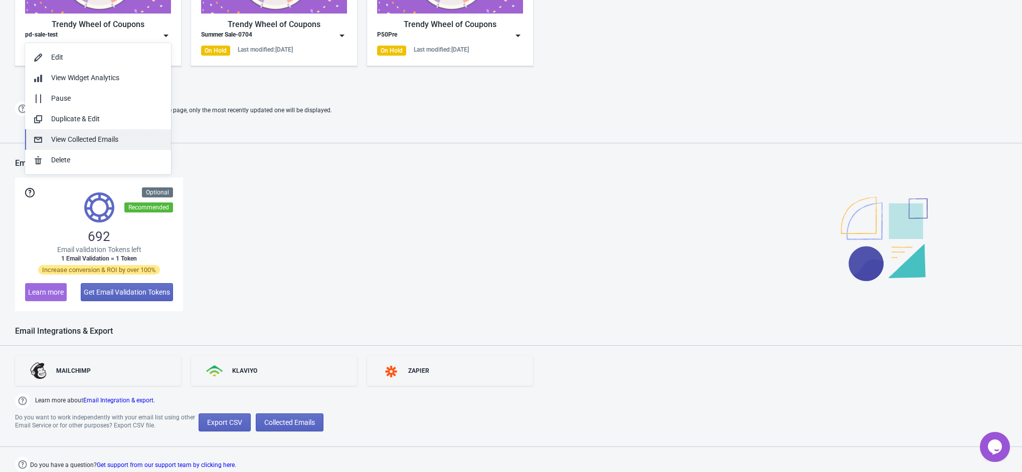
click at [115, 137] on div "View Collected Emails" at bounding box center [107, 139] width 112 height 11
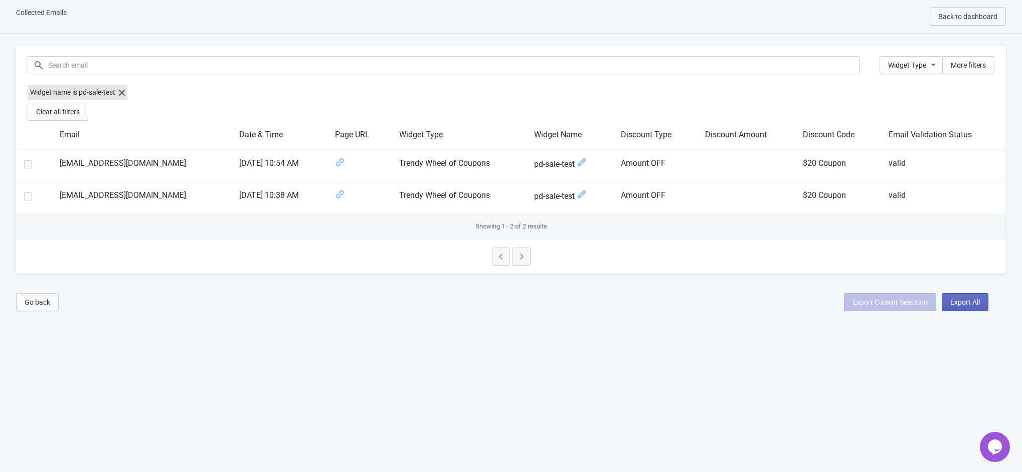
click at [122, 91] on icon at bounding box center [122, 93] width 6 height 6
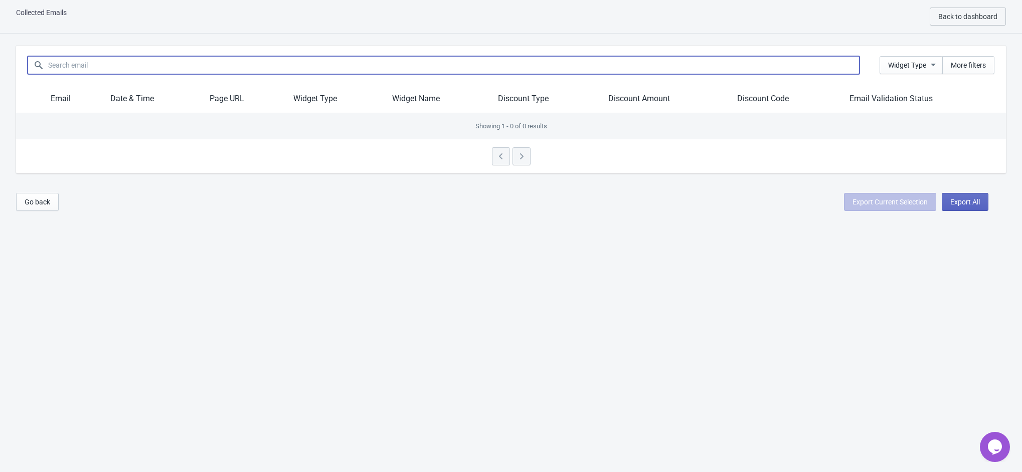
click at [127, 59] on input at bounding box center [454, 65] width 812 height 18
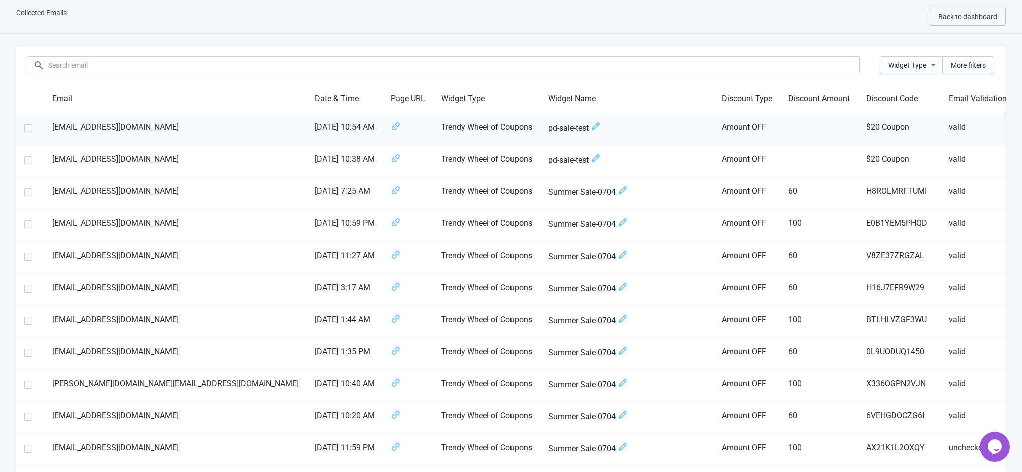
click at [27, 126] on span at bounding box center [28, 128] width 8 height 8
click at [25, 126] on input "checkbox" at bounding box center [24, 133] width 1 height 18
checkbox input "true"
drag, startPoint x: 185, startPoint y: 141, endPoint x: 143, endPoint y: 130, distance: 43.5
click at [136, 135] on td "[EMAIL_ADDRESS][DOMAIN_NAME]" at bounding box center [175, 129] width 263 height 32
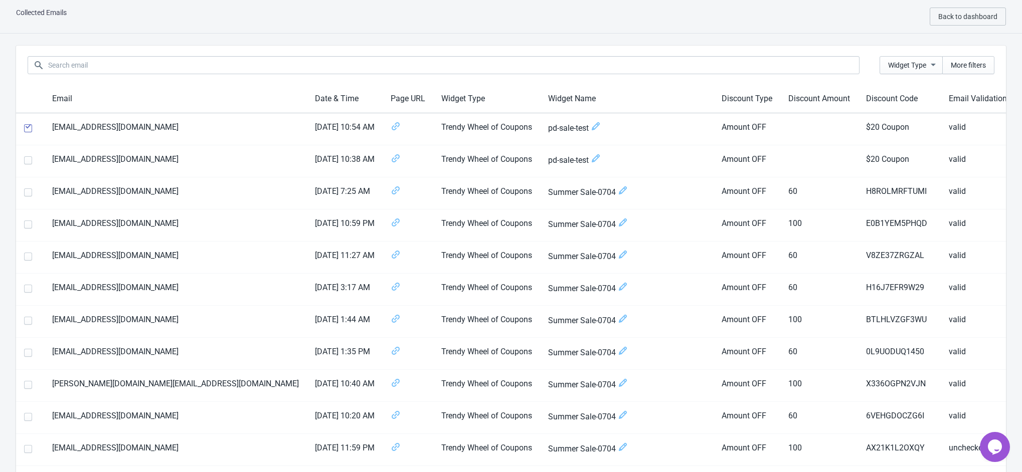
click at [780, 12] on div "Collected Emails Back to dashboard" at bounding box center [511, 17] width 1022 height 34
click at [939, 61] on button "Widget Type" at bounding box center [911, 65] width 63 height 18
click at [719, 12] on div "Collected Emails Back to dashboard" at bounding box center [511, 17] width 1022 height 34
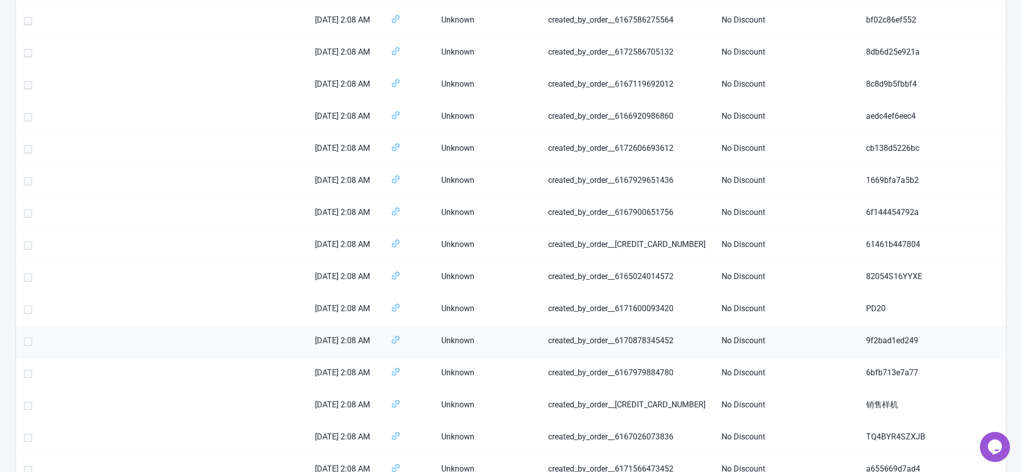
scroll to position [1364, 0]
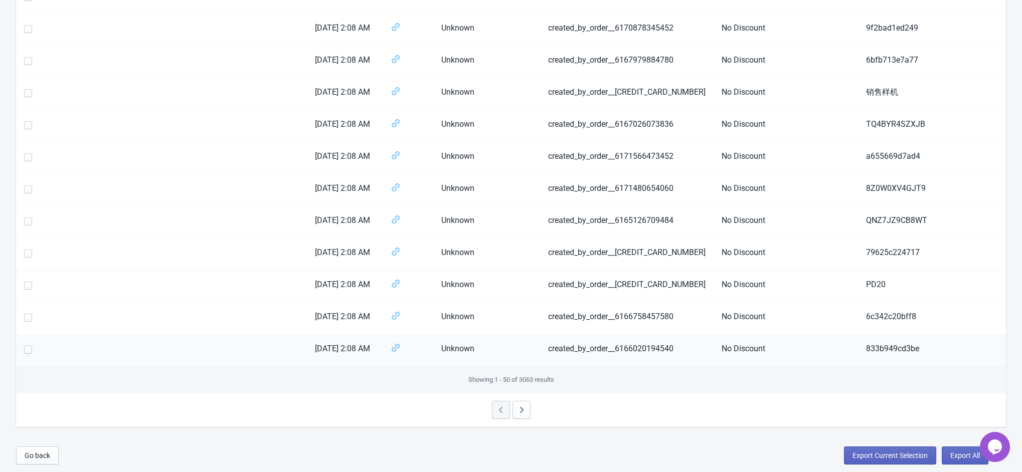
click at [30, 355] on label at bounding box center [30, 349] width 12 height 13
click at [25, 355] on input "checkbox" at bounding box center [24, 355] width 1 height 18
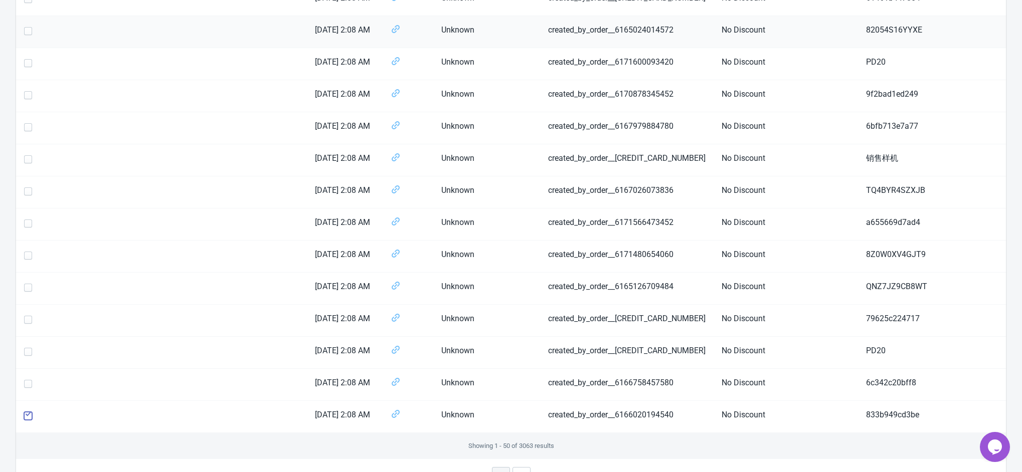
scroll to position [1365, 0]
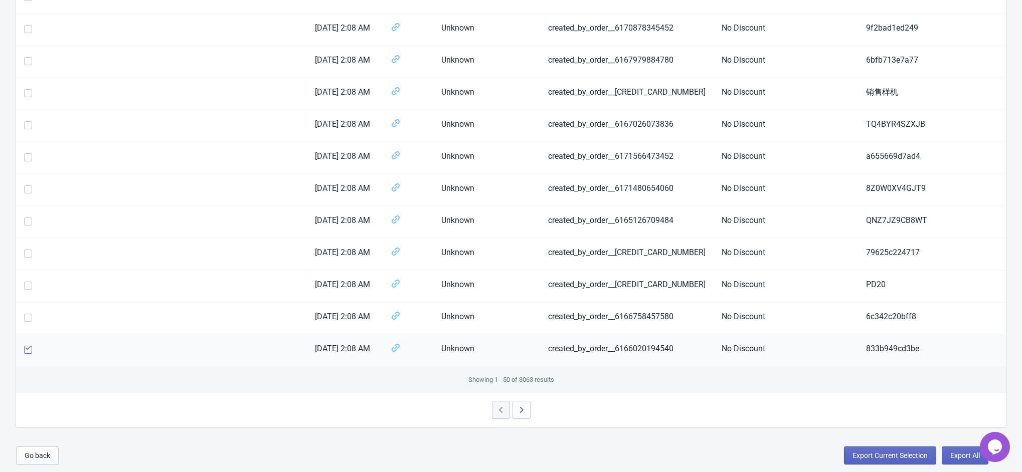
click at [29, 348] on span at bounding box center [28, 350] width 8 height 8
click at [25, 348] on input "checkbox" at bounding box center [24, 355] width 1 height 18
checkbox input "false"
click at [517, 409] on icon "button" at bounding box center [522, 410] width 10 height 10
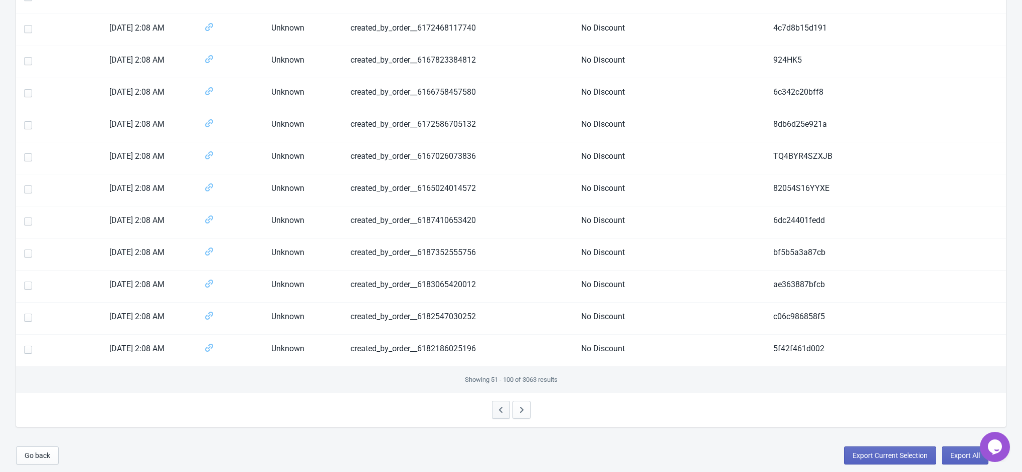
click at [505, 403] on button "button" at bounding box center [501, 410] width 18 height 18
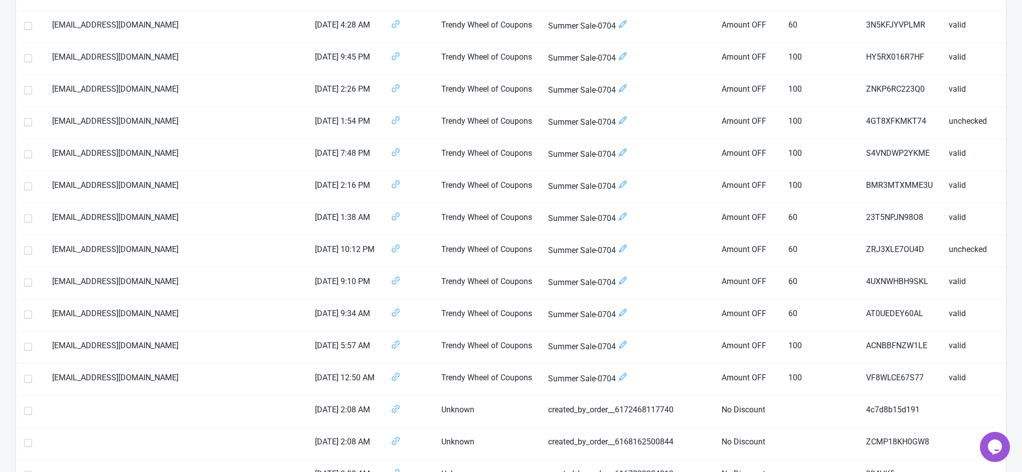
scroll to position [537, 0]
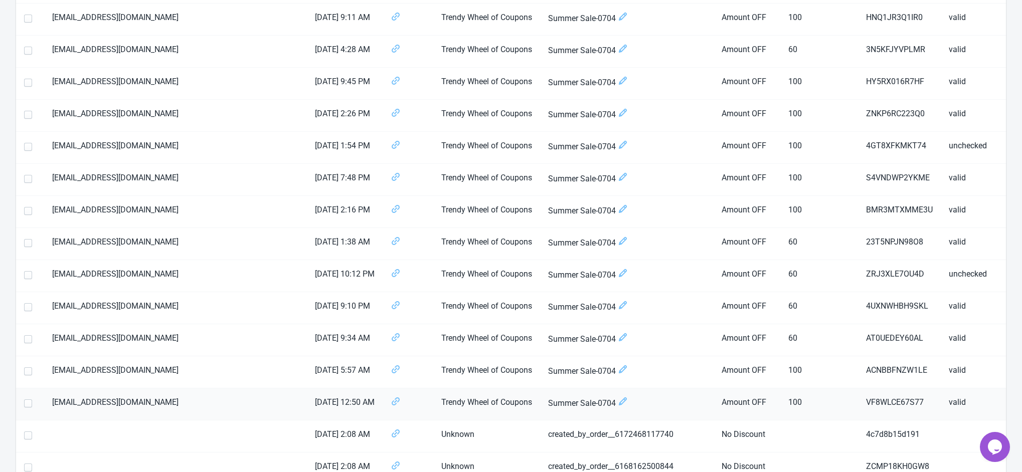
click at [33, 406] on label at bounding box center [30, 403] width 12 height 13
click at [25, 406] on input "checkbox" at bounding box center [24, 409] width 1 height 18
checkbox input "true"
click at [29, 372] on span at bounding box center [28, 372] width 8 height 8
click at [25, 372] on input "checkbox" at bounding box center [24, 377] width 1 height 18
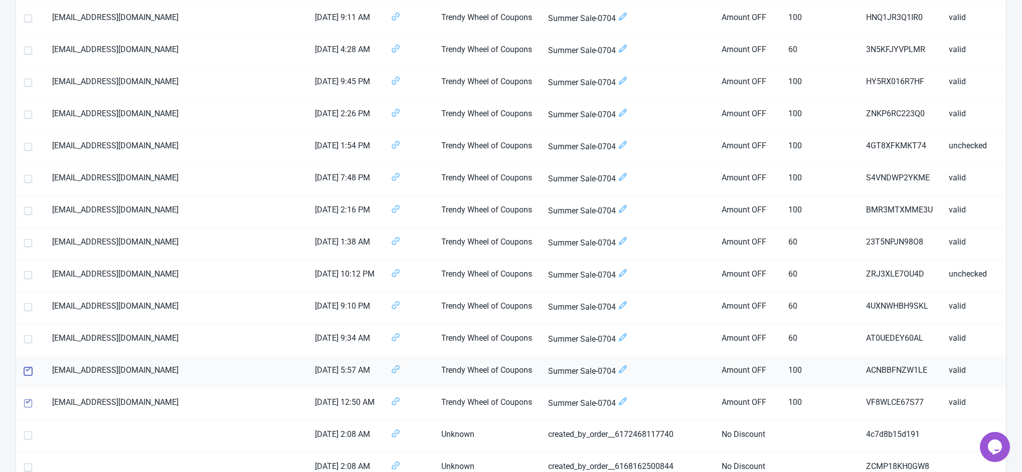
checkbox input "true"
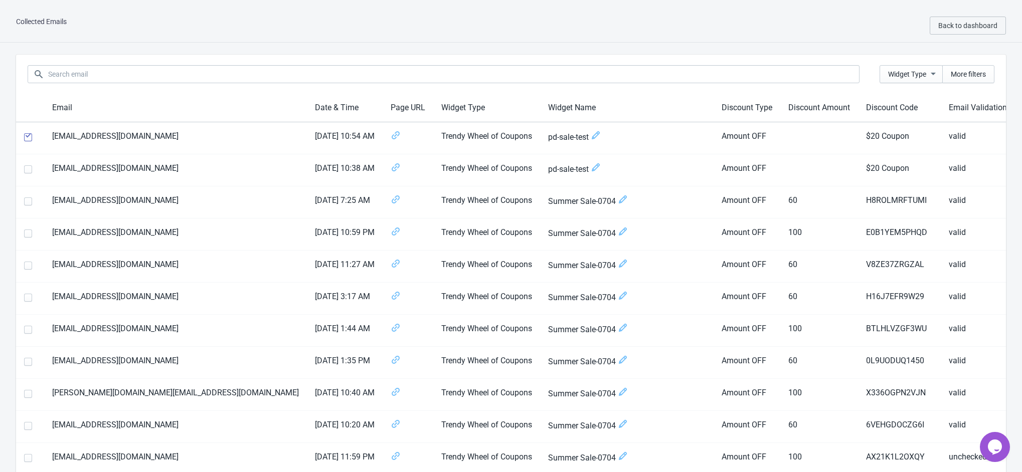
scroll to position [0, 0]
click at [618, 198] on icon at bounding box center [623, 201] width 10 height 10
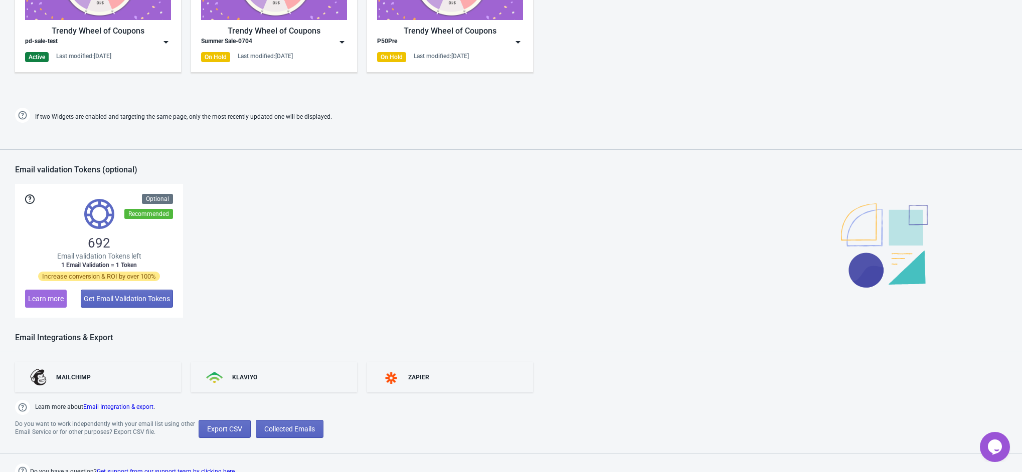
scroll to position [591, 0]
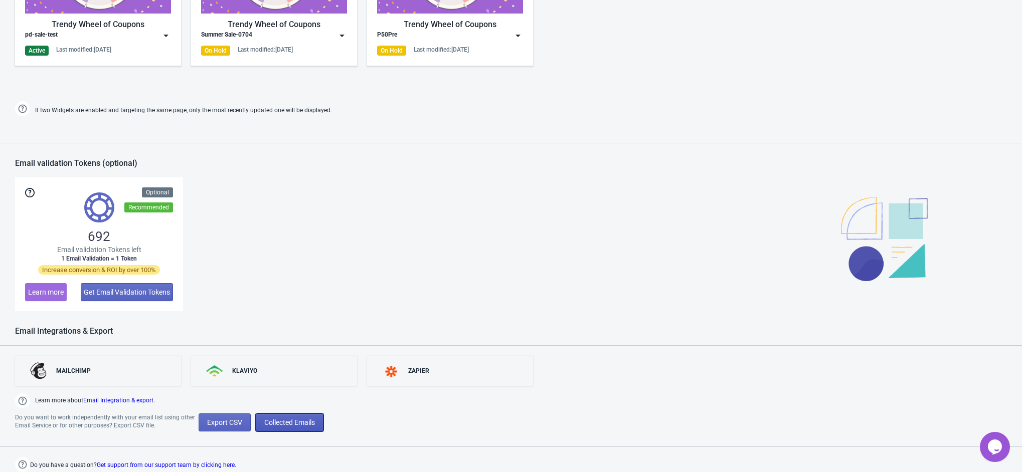
click at [297, 424] on span "Collected Emails" at bounding box center [289, 423] width 51 height 8
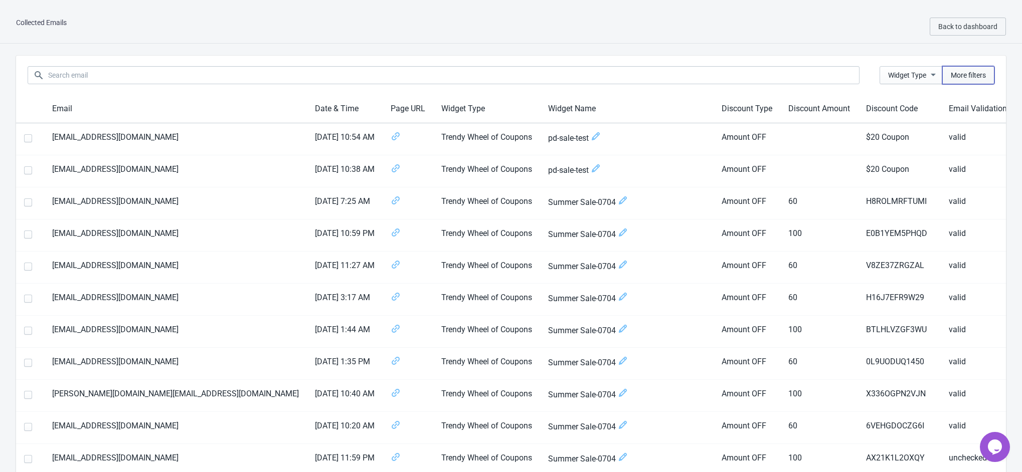
click at [964, 81] on button "More filters" at bounding box center [968, 75] width 52 height 18
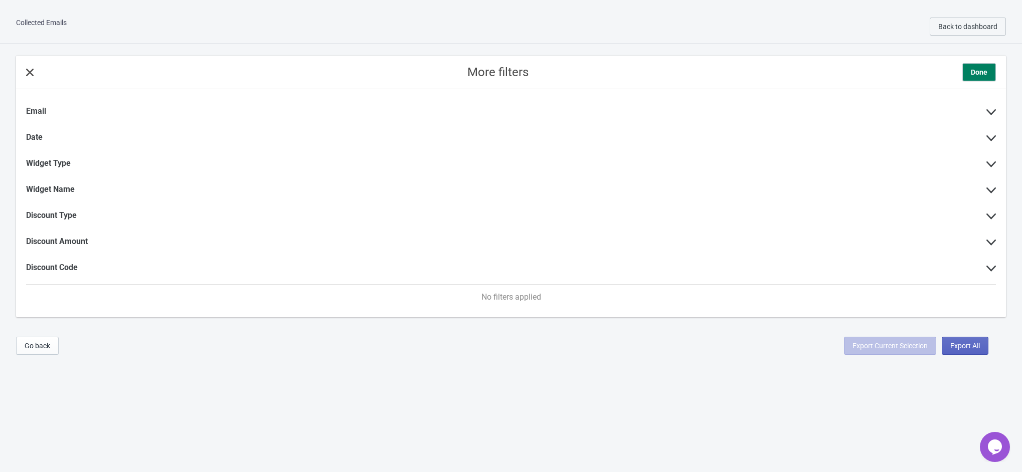
click at [31, 69] on icon at bounding box center [30, 73] width 8 height 8
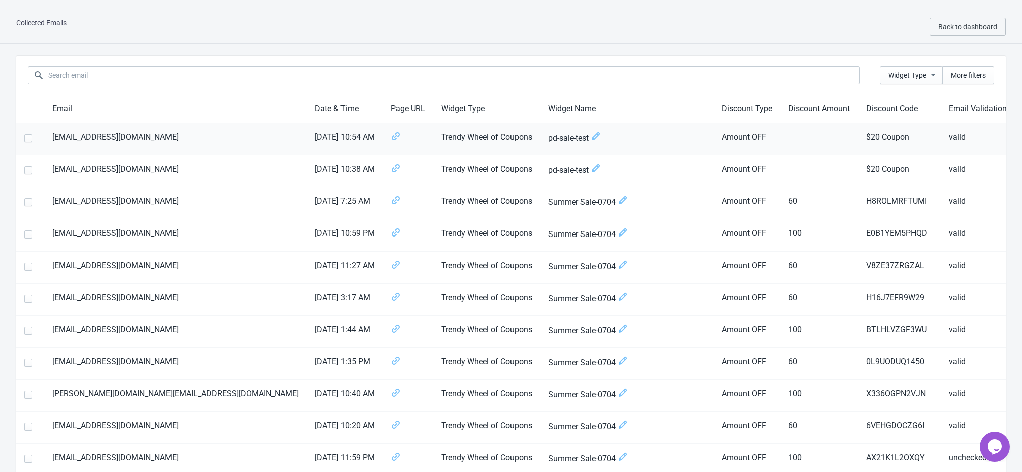
click at [24, 139] on span at bounding box center [28, 138] width 8 height 8
click at [24, 139] on input "checkbox" at bounding box center [24, 143] width 1 height 18
checkbox input "true"
click at [25, 172] on span at bounding box center [28, 170] width 8 height 8
click at [25, 172] on input "checkbox" at bounding box center [24, 175] width 1 height 18
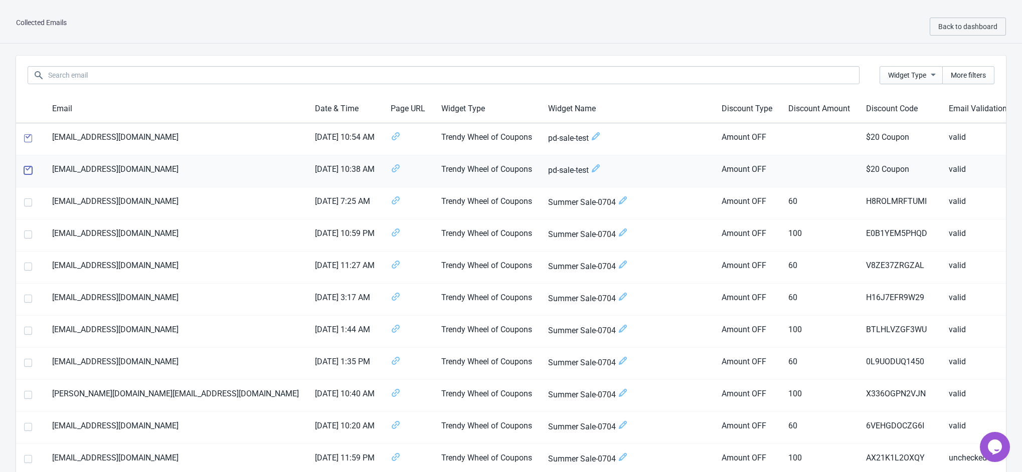
checkbox input "true"
